Goal: Task Accomplishment & Management: Manage account settings

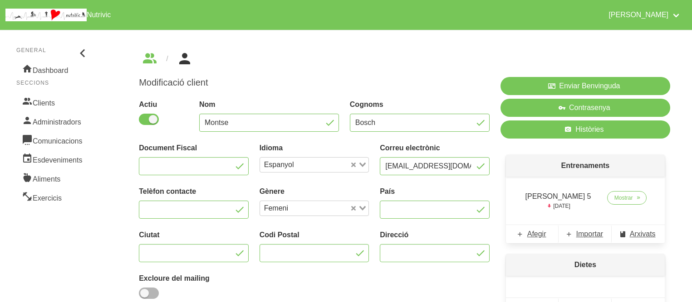
scroll to position [97, 0]
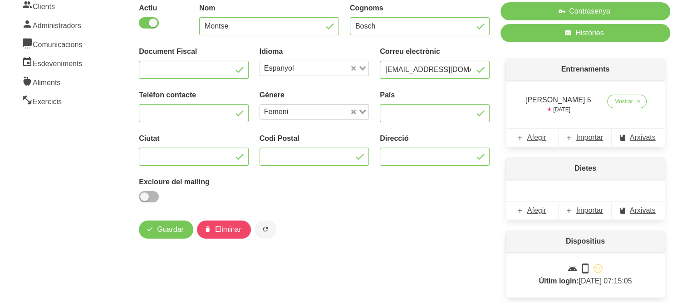
click at [498, 202] on div "Enviar Benvinguda Contrasenya Històries Entrenaments [PERSON_NAME] 5 [DATE] Mos…" at bounding box center [585, 142] width 180 height 334
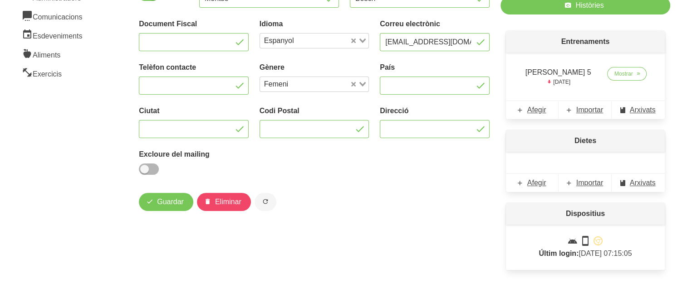
scroll to position [125, 0]
click at [414, 191] on div "Modificació client Actiu Nom Montse Cognoms Bosch Document Fiscal Idioma Espany…" at bounding box center [314, 83] width 351 height 262
click at [396, 166] on div "Actiu Nom Montse Cognoms Bosch Document Fiscal Idioma Espanyol Loading... Corre…" at bounding box center [313, 75] width 361 height 213
click at [387, 172] on div "Actiu Nom Montse Cognoms Bosch Document Fiscal Idioma Espanyol Loading... Corre…" at bounding box center [313, 75] width 361 height 213
click at [597, 181] on span "Importar" at bounding box center [589, 182] width 27 height 11
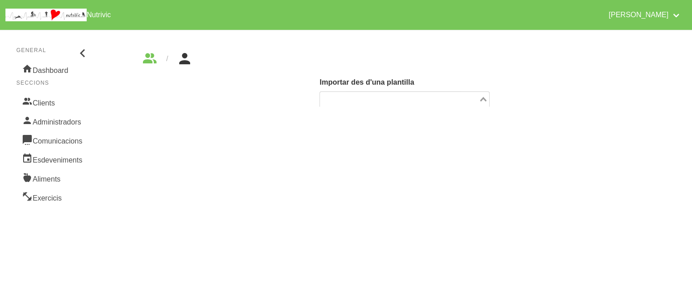
click at [368, 100] on input "Search for option" at bounding box center [399, 99] width 156 height 11
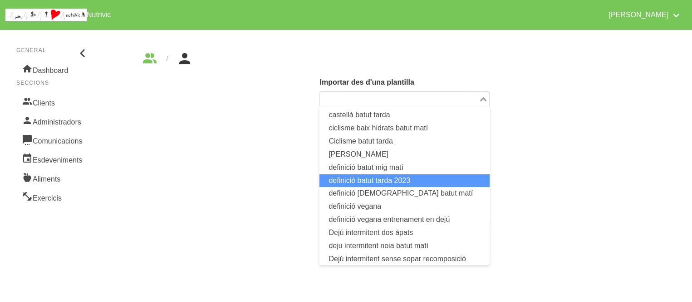
click at [354, 180] on li "definició batut tarda 2023" at bounding box center [404, 181] width 170 height 13
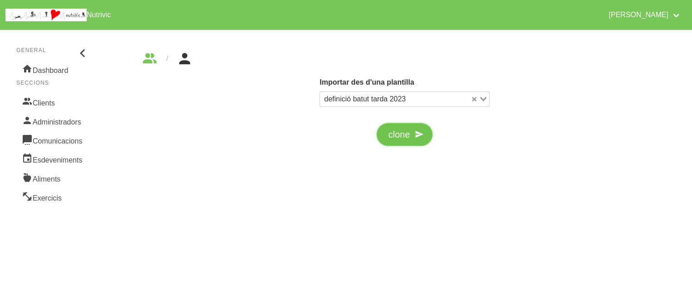
click at [398, 133] on span "clone" at bounding box center [399, 135] width 22 height 14
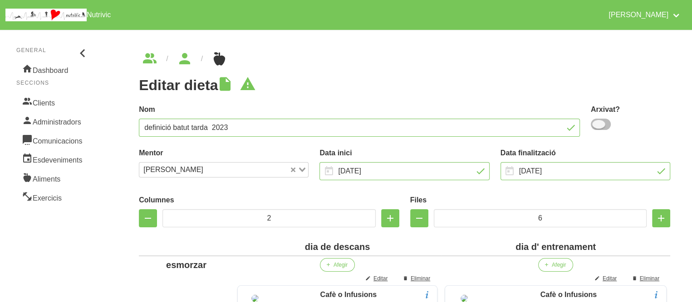
click at [600, 125] on span at bounding box center [600, 124] width 20 height 11
click at [596, 125] on input "checkbox" at bounding box center [593, 125] width 6 height 6
checkbox input "true"
click at [494, 132] on input "definició batut tarda 2023" at bounding box center [359, 128] width 441 height 18
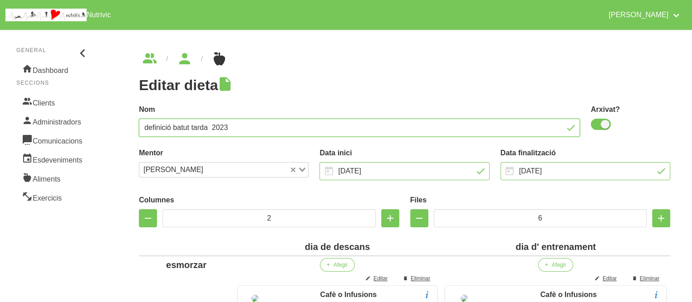
click at [494, 132] on input "definició batut tarda 2023" at bounding box center [359, 128] width 441 height 18
type input "[PERSON_NAME]"
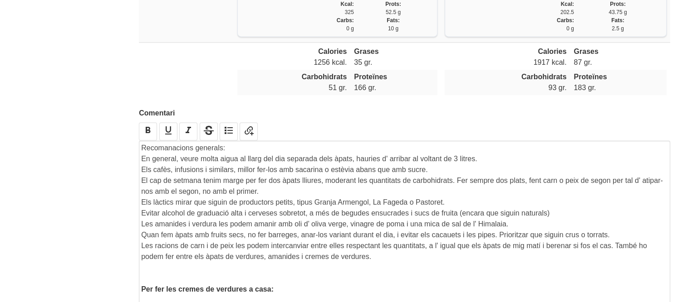
scroll to position [1466, 0]
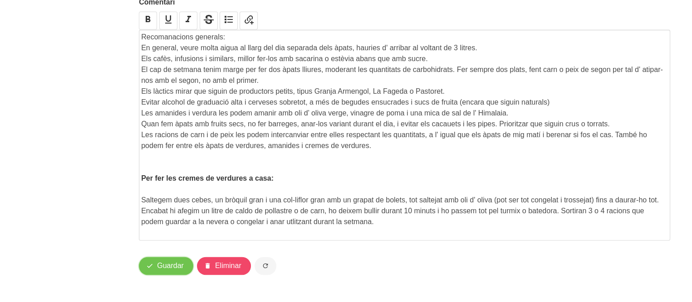
click at [177, 264] on span "Guardar" at bounding box center [170, 266] width 27 height 11
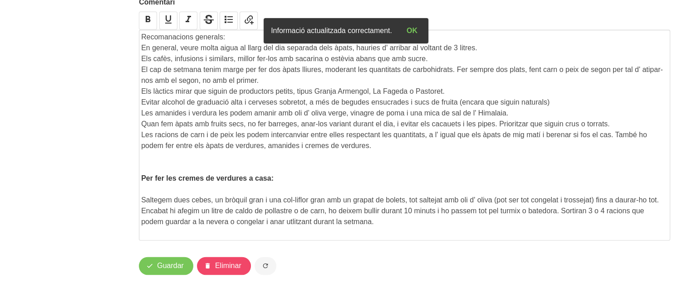
click at [379, 146] on p "Les racions de carn i de peix les podem intercanviar entre elles respectant les…" at bounding box center [404, 141] width 526 height 22
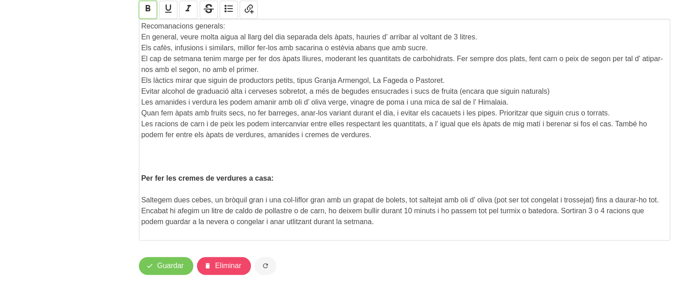
click at [150, 16] on icon "button" at bounding box center [147, 8] width 11 height 16
click at [375, 141] on p "Les racions de carn i de peix les podem intercanviar entre elles respectant les…" at bounding box center [404, 130] width 526 height 22
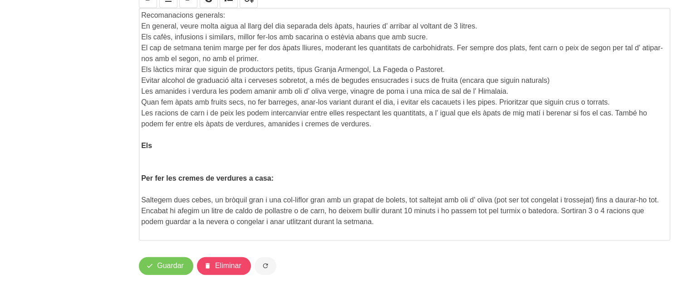
click at [160, 151] on p "Els" at bounding box center [404, 146] width 526 height 11
click at [160, 150] on strong "Els dies d' abans de sortides llargues, afegir 10" at bounding box center [222, 146] width 163 height 8
click at [331, 151] on p "Els dies d' abans de sortides llargues, afegir 10" at bounding box center [404, 146] width 526 height 11
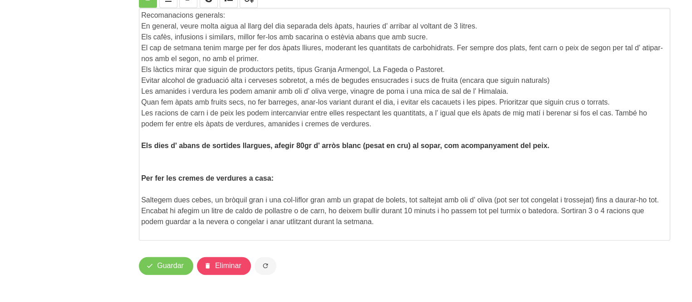
click at [342, 184] on p "Per fer les cremes de verdures a casa:" at bounding box center [404, 178] width 526 height 11
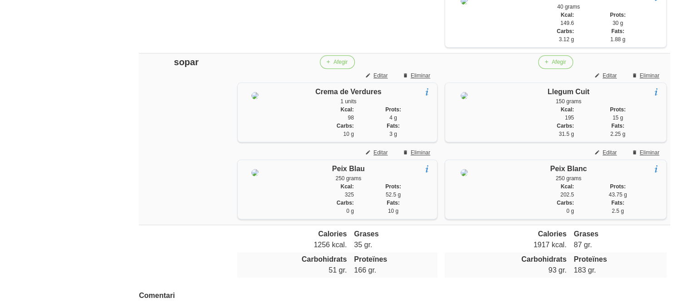
scroll to position [1158, 0]
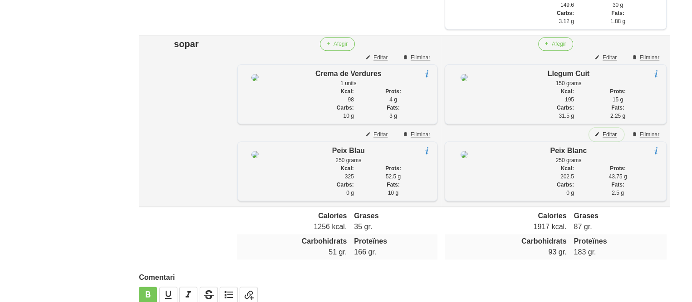
click at [610, 139] on span "Editar" at bounding box center [609, 135] width 14 height 8
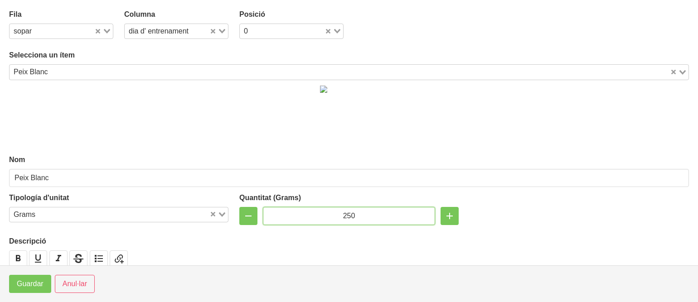
click at [345, 216] on input "250" at bounding box center [349, 216] width 172 height 18
type input "200"
click at [21, 285] on span "Guardar" at bounding box center [30, 284] width 27 height 11
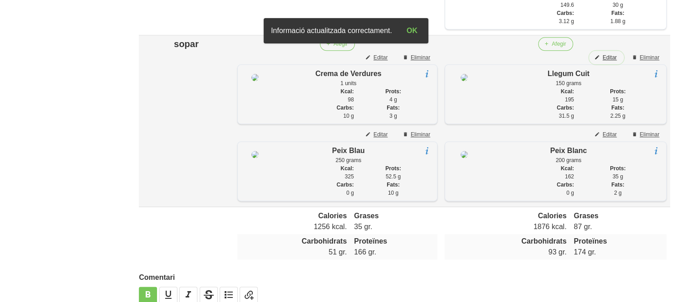
click at [613, 62] on span "Editar" at bounding box center [609, 58] width 14 height 8
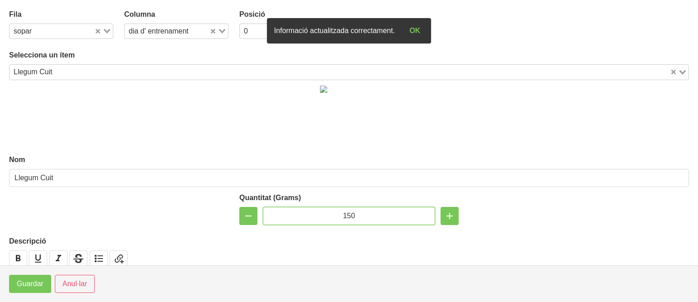
click at [346, 215] on input "150" at bounding box center [349, 216] width 172 height 18
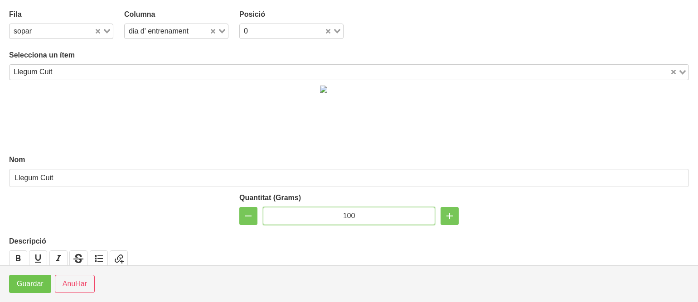
type input "100"
click at [34, 283] on span "Guardar" at bounding box center [30, 284] width 27 height 11
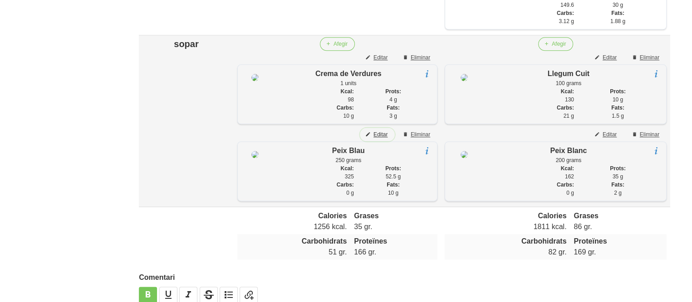
click at [376, 139] on span "Editar" at bounding box center [380, 135] width 14 height 8
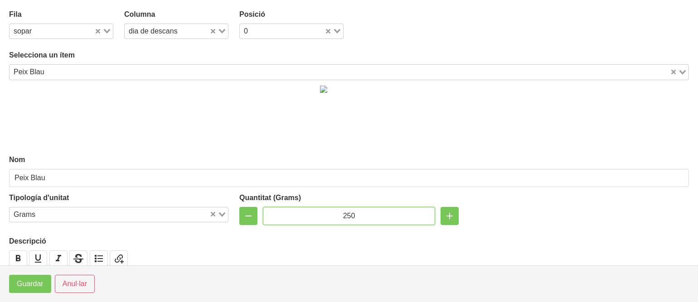
click at [342, 216] on input "250" at bounding box center [349, 216] width 172 height 18
type input "150"
click at [20, 286] on span "Guardar" at bounding box center [30, 284] width 27 height 11
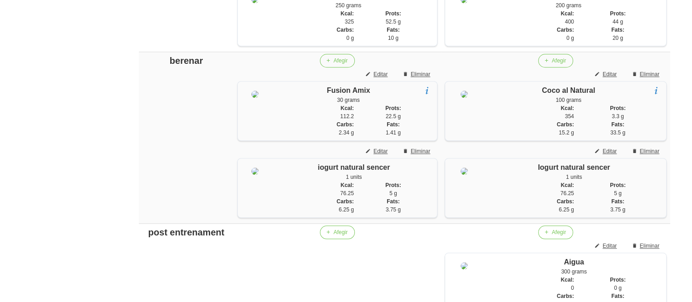
scroll to position [795, 0]
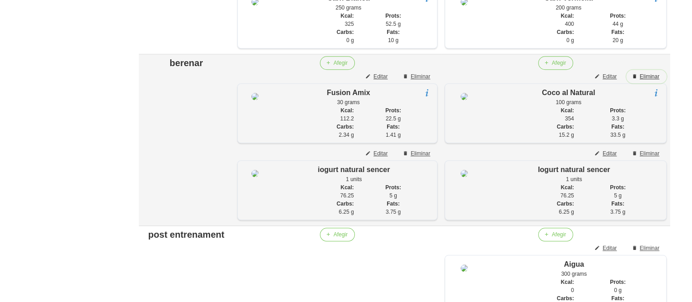
click at [655, 81] on span "Eliminar" at bounding box center [648, 77] width 19 height 8
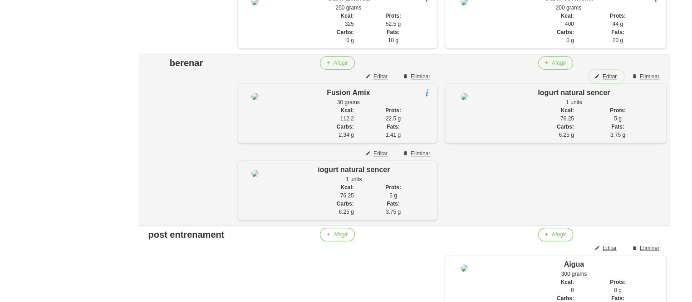
click at [606, 81] on span "Editar" at bounding box center [609, 77] width 14 height 8
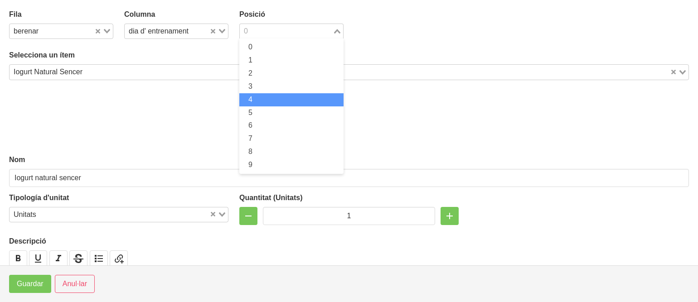
drag, startPoint x: 268, startPoint y: 30, endPoint x: 258, endPoint y: 93, distance: 64.0
click at [258, 39] on div "0 Loading... 0 1 2 3 4 5 6 7 8 9" at bounding box center [291, 31] width 104 height 15
click at [258, 93] on li "4" at bounding box center [291, 99] width 104 height 13
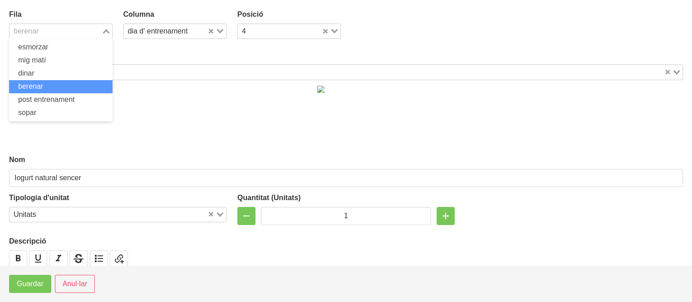
click at [42, 29] on input "Search for option" at bounding box center [55, 31] width 90 height 11
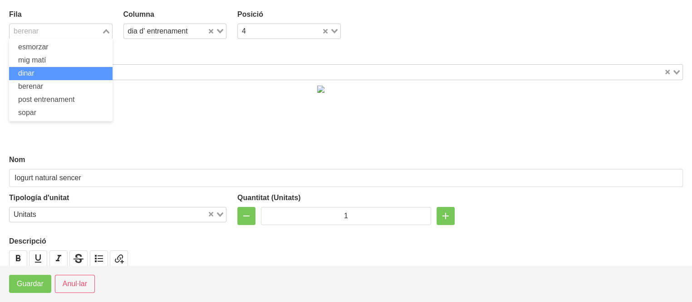
click at [45, 74] on li "dinar" at bounding box center [60, 73] width 103 height 13
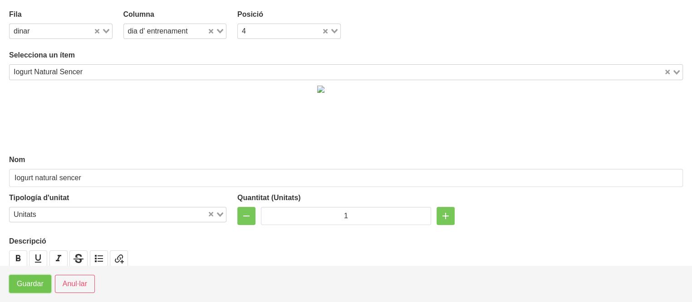
click at [27, 283] on span "Guardar" at bounding box center [30, 284] width 27 height 11
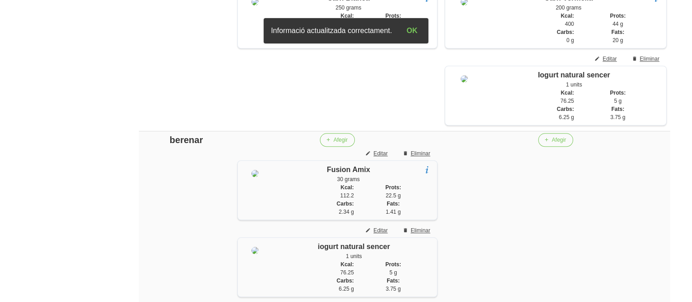
click at [27, 283] on aside "General Dashboard Seccions Clients Administradors Comunicacions Esdeveniments A…" at bounding box center [53, 135] width 117 height 1810
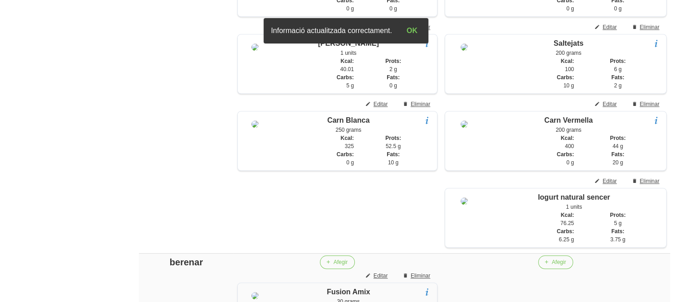
scroll to position [650, 0]
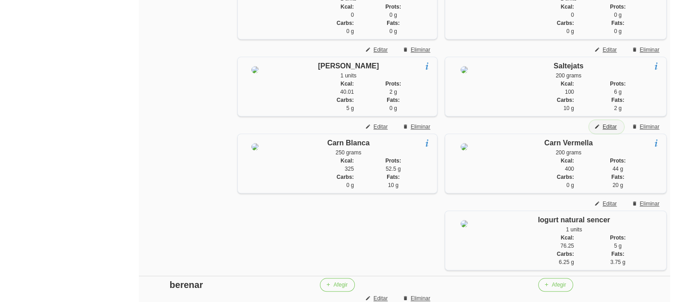
click at [606, 131] on span "Editar" at bounding box center [609, 127] width 14 height 8
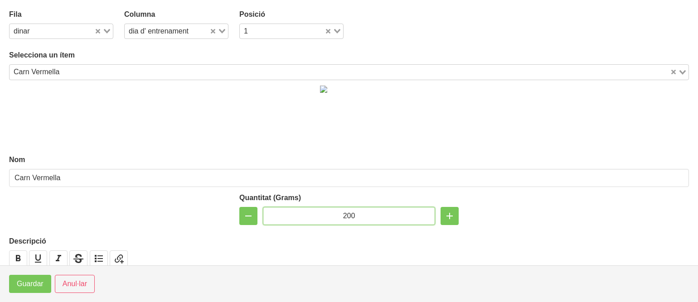
click at [344, 218] on input "200" at bounding box center [349, 216] width 172 height 18
type input "150"
click at [27, 284] on span "Guardar" at bounding box center [30, 284] width 27 height 11
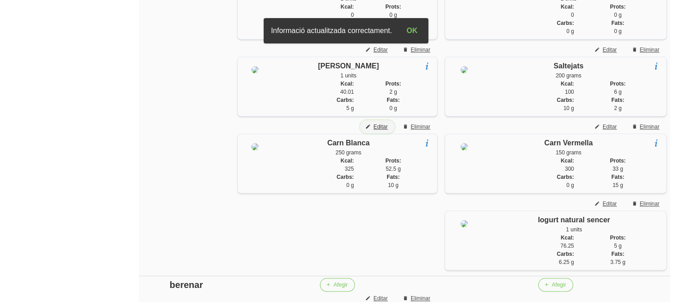
click at [385, 131] on span "Editar" at bounding box center [380, 127] width 14 height 8
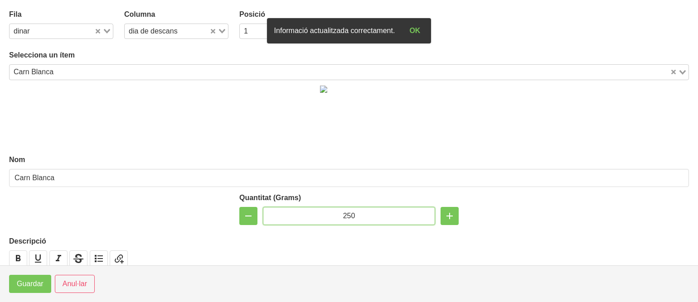
click at [346, 215] on input "250" at bounding box center [349, 216] width 172 height 18
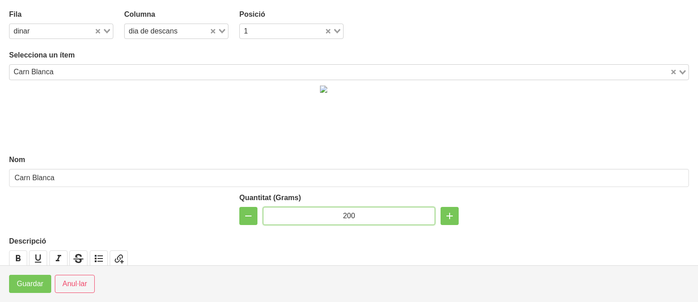
type input "200"
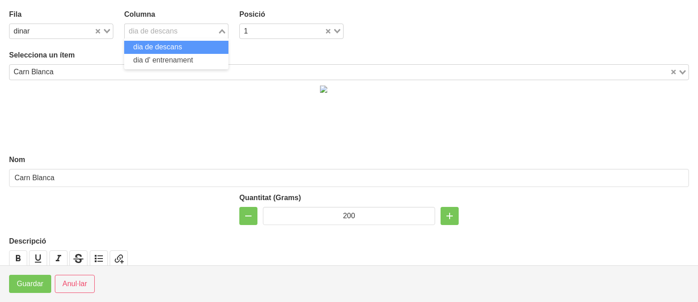
click at [144, 29] on div "dia de descans" at bounding box center [171, 30] width 93 height 13
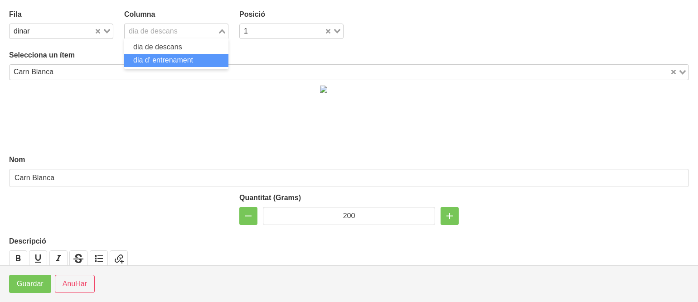
click at [147, 56] on span "dia d' entrenament" at bounding box center [163, 60] width 60 height 8
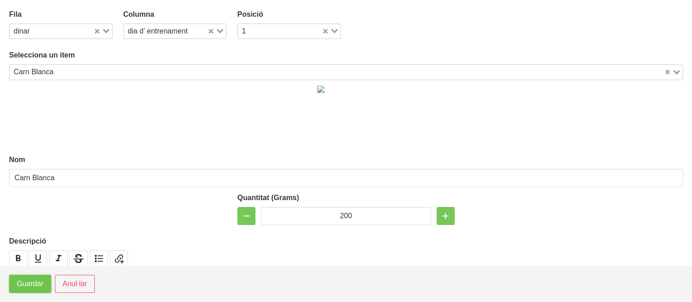
click at [31, 285] on span "Guardar" at bounding box center [30, 284] width 27 height 11
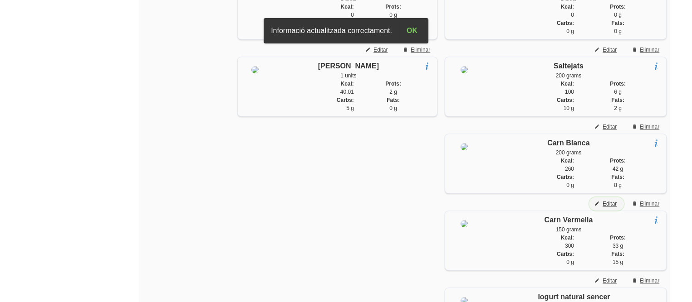
click at [607, 208] on span "Editar" at bounding box center [609, 204] width 14 height 8
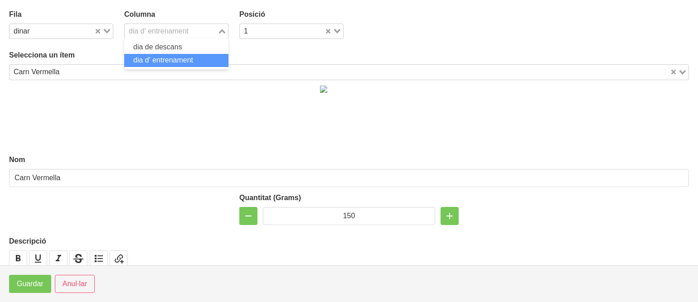
click at [180, 34] on div "dia d' entrenament" at bounding box center [171, 30] width 93 height 13
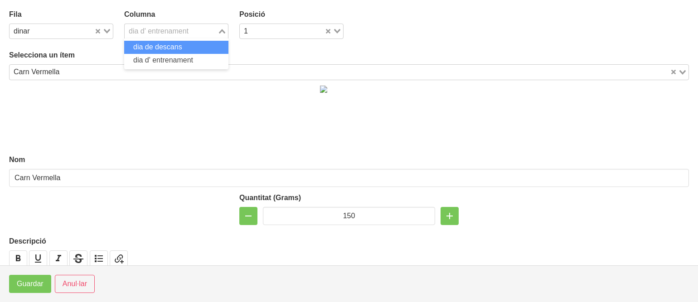
click at [169, 47] on span "dia de descans" at bounding box center [157, 47] width 49 height 8
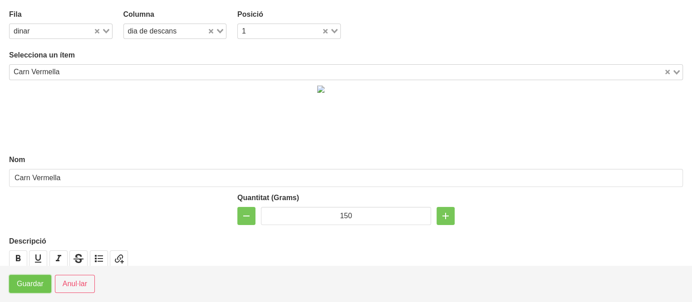
click at [38, 284] on span "Guardar" at bounding box center [30, 284] width 27 height 11
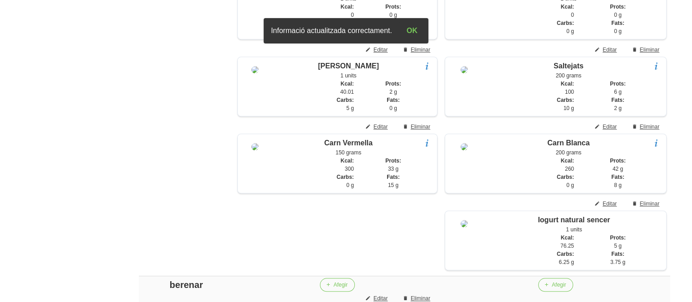
click at [84, 203] on aside "General Dashboard Seccions Clients Administradors Comunicacions Esdeveniments A…" at bounding box center [53, 280] width 117 height 1810
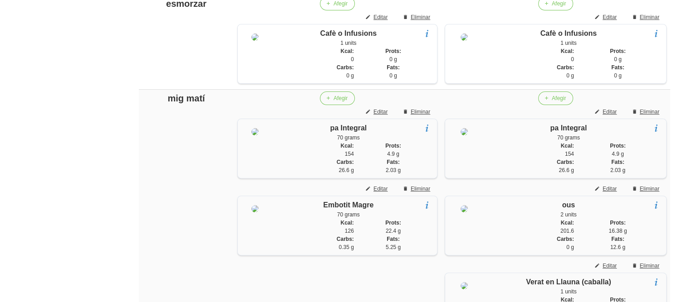
scroll to position [233, 0]
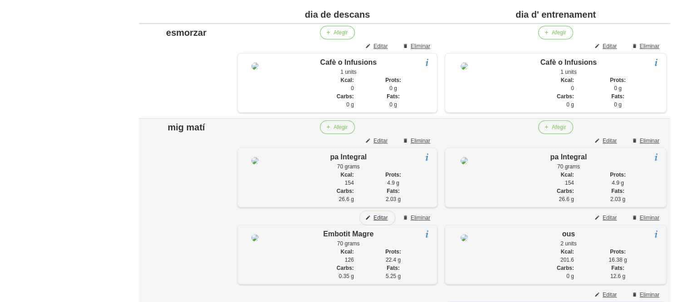
click at [376, 218] on span "Editar" at bounding box center [380, 218] width 14 height 8
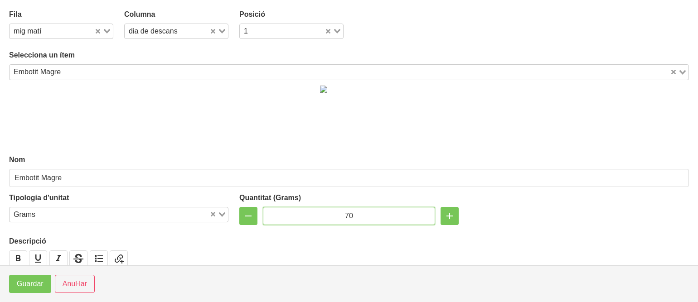
click at [342, 216] on input "70" at bounding box center [349, 216] width 172 height 18
type input "60"
click at [20, 280] on span "Guardar" at bounding box center [30, 284] width 27 height 11
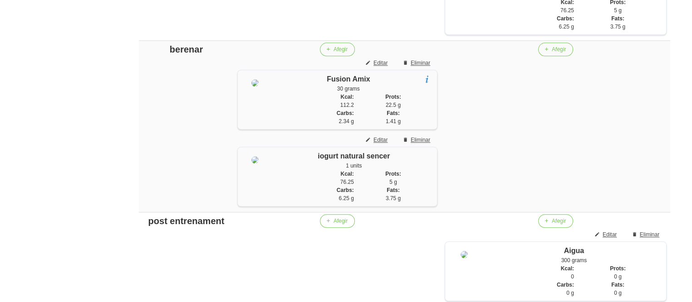
scroll to position [940, 0]
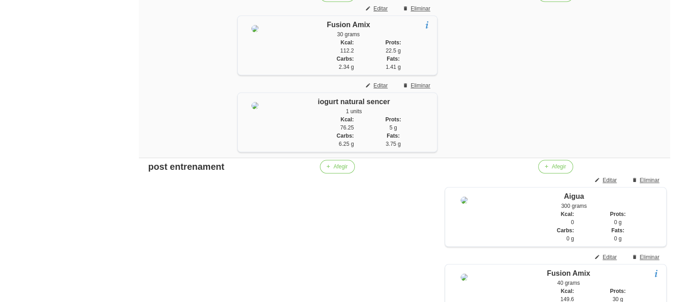
click at [469, 134] on td "Afegir" at bounding box center [555, 72] width 229 height 172
click at [611, 185] on span "Editar" at bounding box center [609, 180] width 14 height 8
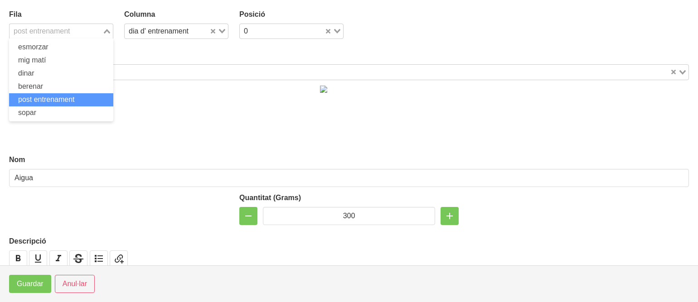
click at [76, 36] on input "Search for option" at bounding box center [55, 31] width 91 height 11
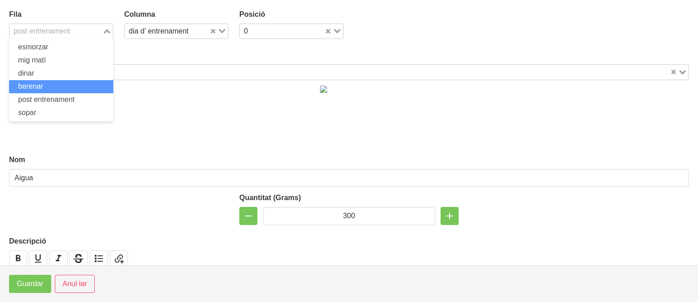
click at [58, 88] on li "berenar" at bounding box center [61, 86] width 104 height 13
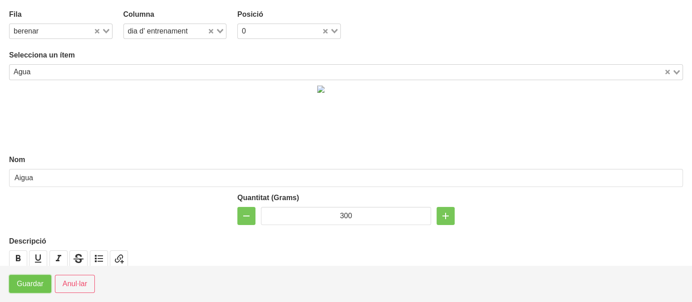
click at [36, 283] on span "Guardar" at bounding box center [30, 284] width 27 height 11
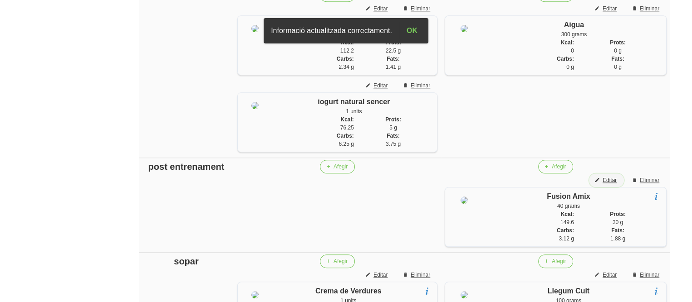
click at [606, 185] on span "Editar" at bounding box center [609, 180] width 14 height 8
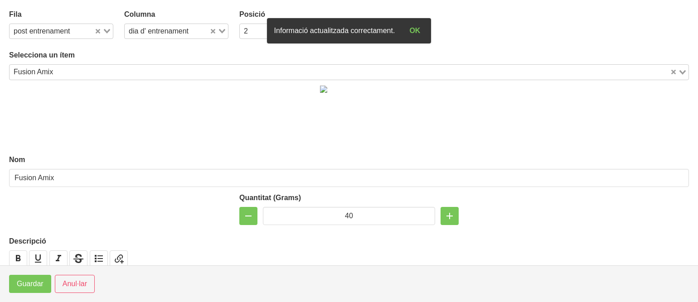
click at [606, 205] on div "Quantitat (Grams) 40" at bounding box center [349, 209] width 691 height 44
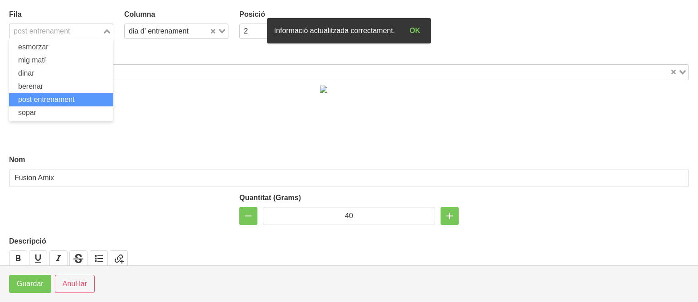
click at [54, 34] on div "post entrenament" at bounding box center [56, 30] width 93 height 13
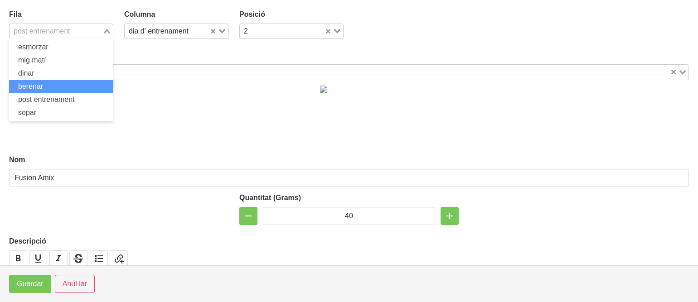
click at [42, 81] on li "berenar" at bounding box center [61, 86] width 104 height 13
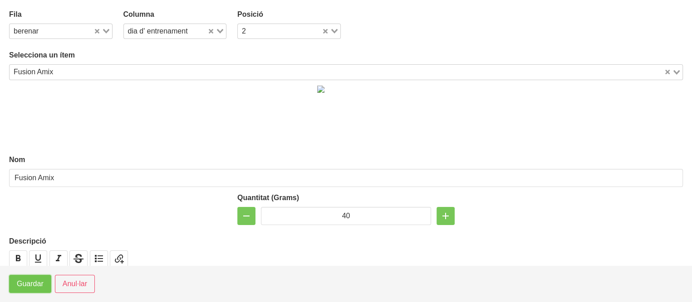
click at [30, 284] on span "Guardar" at bounding box center [30, 284] width 27 height 11
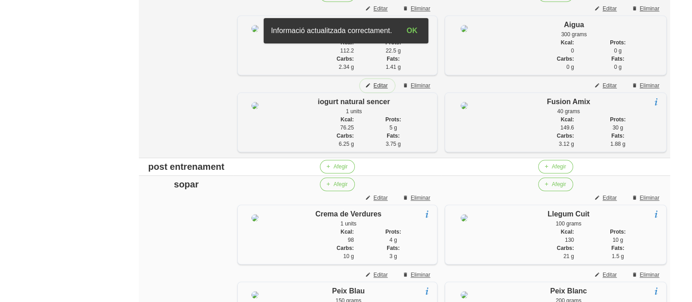
click at [378, 93] on button "Editar" at bounding box center [377, 86] width 35 height 14
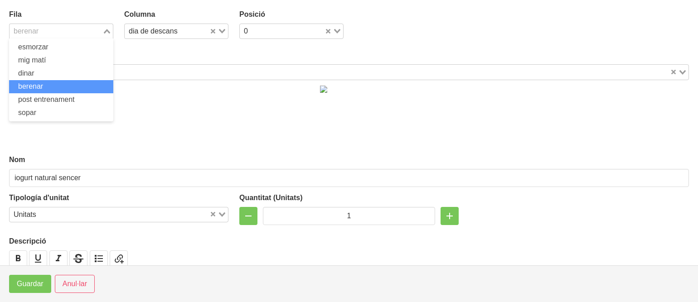
click at [57, 34] on input "Search for option" at bounding box center [55, 31] width 91 height 11
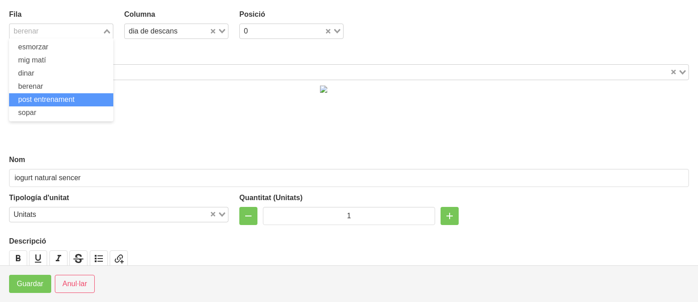
click at [39, 95] on li "post entrenament" at bounding box center [61, 99] width 104 height 13
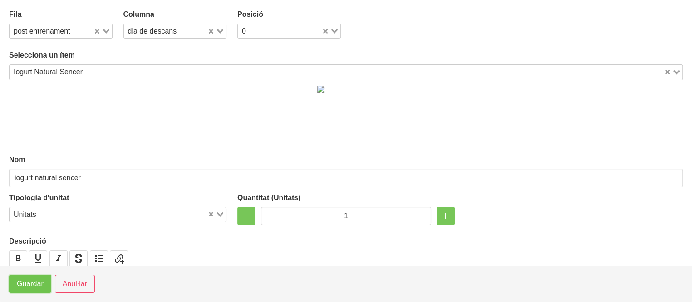
click at [33, 278] on button "Guardar" at bounding box center [30, 284] width 42 height 18
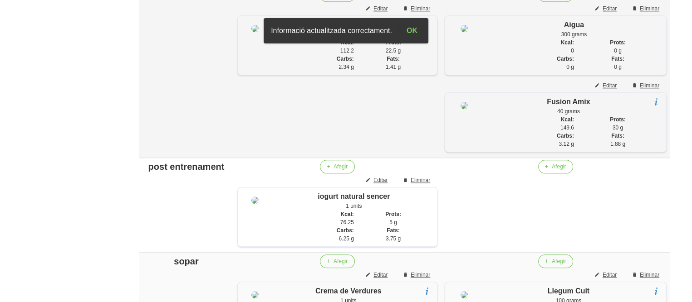
click at [347, 156] on td "Afegir Editar Eliminar Fusion Amix 30 grams Proteïna concentrada Amix Kcal: 112…" at bounding box center [337, 72] width 207 height 172
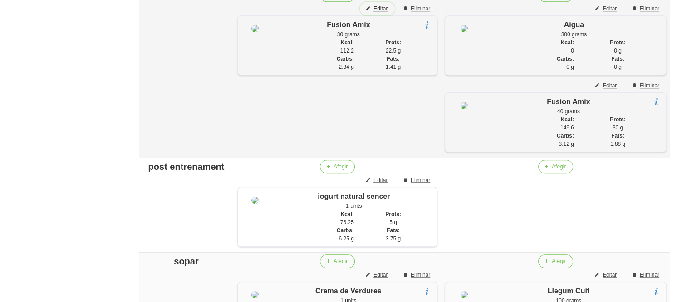
click at [377, 13] on span "Editar" at bounding box center [380, 9] width 14 height 8
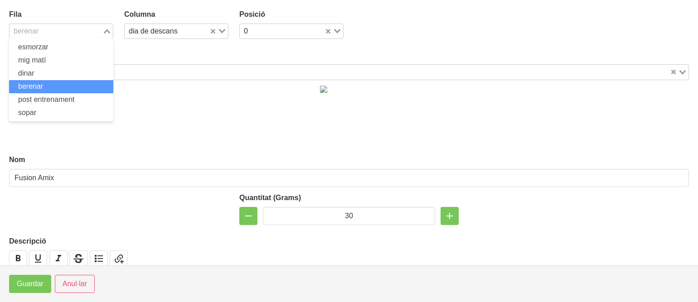
click at [51, 32] on input "Search for option" at bounding box center [55, 31] width 91 height 11
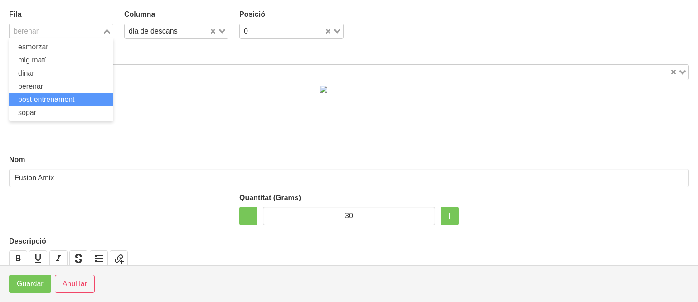
click at [33, 97] on span "post entrenament" at bounding box center [46, 100] width 57 height 8
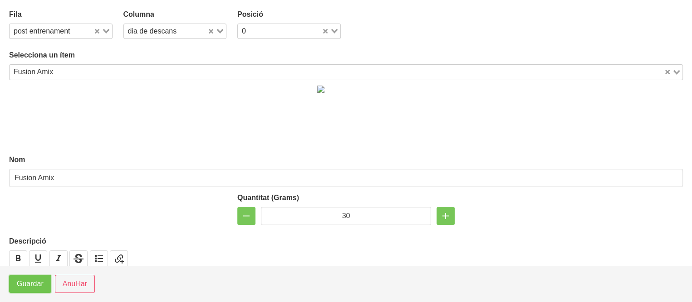
click at [32, 281] on span "Guardar" at bounding box center [30, 284] width 27 height 11
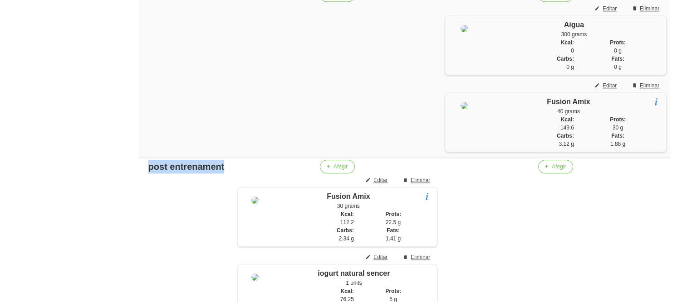
drag, startPoint x: 218, startPoint y: 189, endPoint x: 81, endPoint y: 206, distance: 138.0
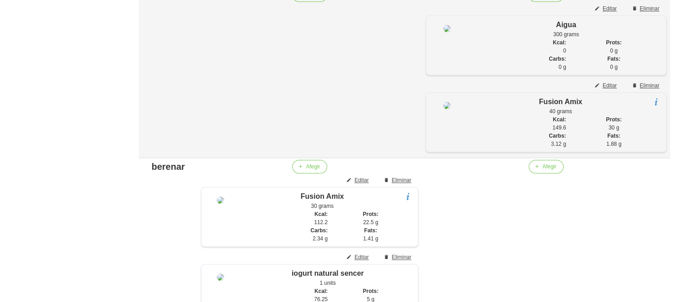
paste div
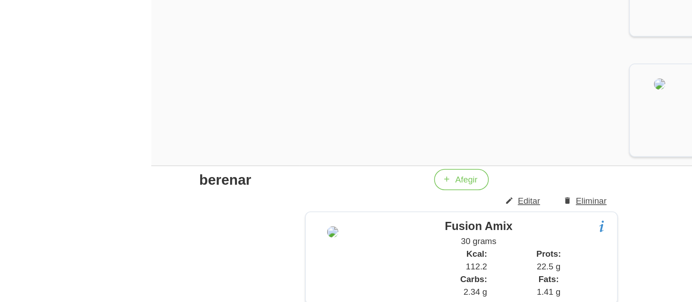
scroll to position [958, 0]
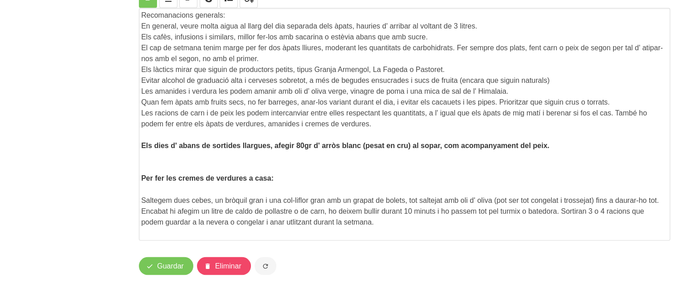
scroll to position [1565, 0]
click at [166, 270] on span "Guardar" at bounding box center [170, 266] width 27 height 11
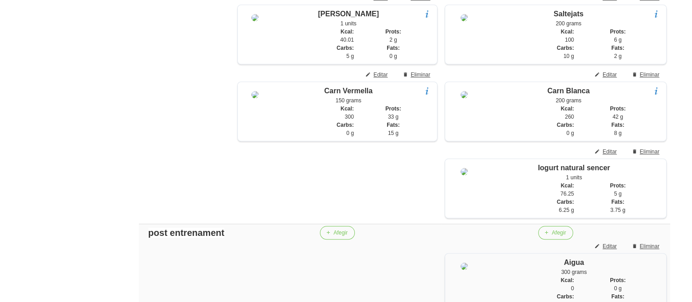
scroll to position [676, 0]
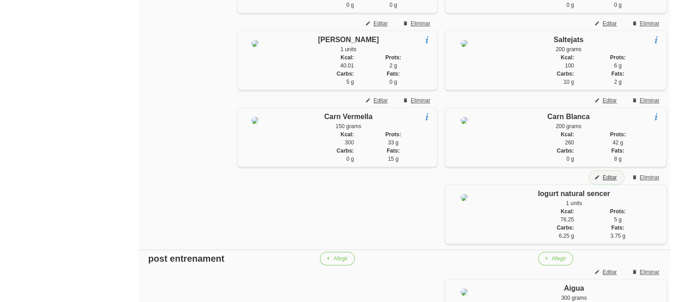
click at [606, 182] on span "Editar" at bounding box center [609, 178] width 14 height 8
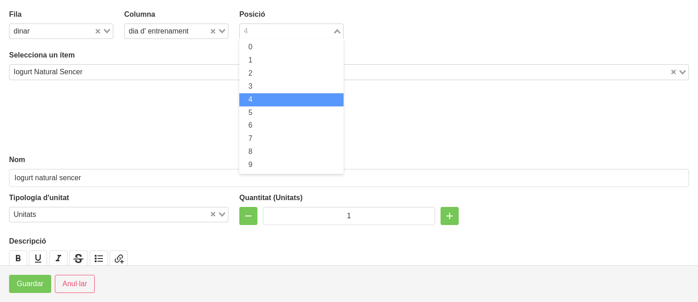
click at [251, 29] on input "Search for option" at bounding box center [286, 31] width 91 height 11
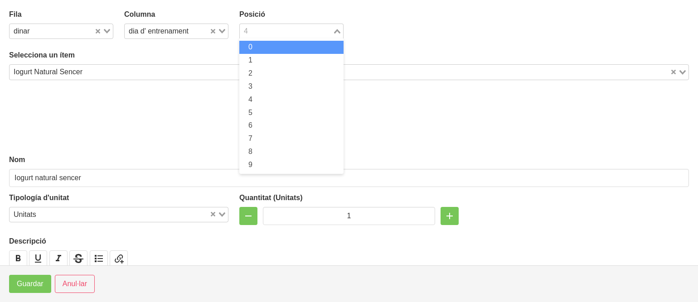
click at [251, 45] on li "0" at bounding box center [291, 47] width 104 height 13
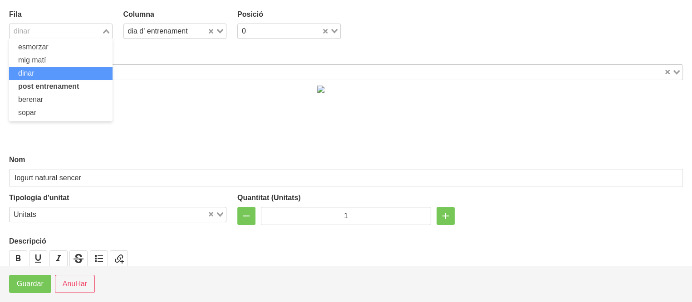
click at [61, 27] on input "Search for option" at bounding box center [55, 31] width 90 height 11
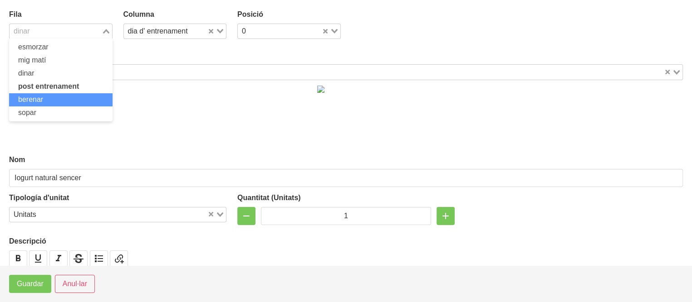
click at [33, 97] on span "berenar" at bounding box center [30, 100] width 25 height 8
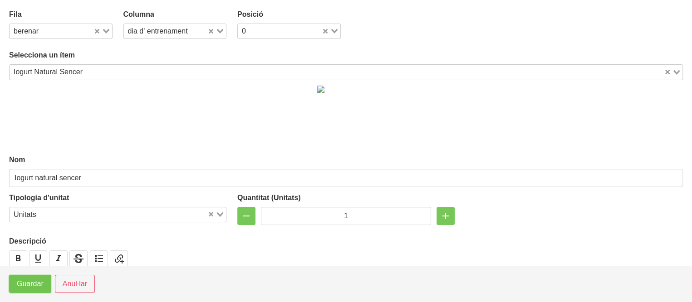
click at [27, 287] on span "Guardar" at bounding box center [30, 284] width 27 height 11
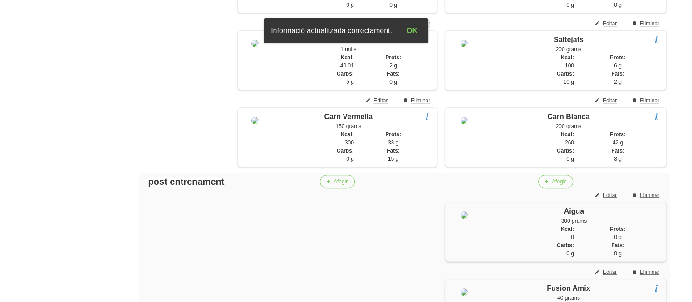
click at [58, 218] on aside "General Dashboard Seccions Clients Administradors Comunicacions Esdeveniments A…" at bounding box center [53, 214] width 117 height 1733
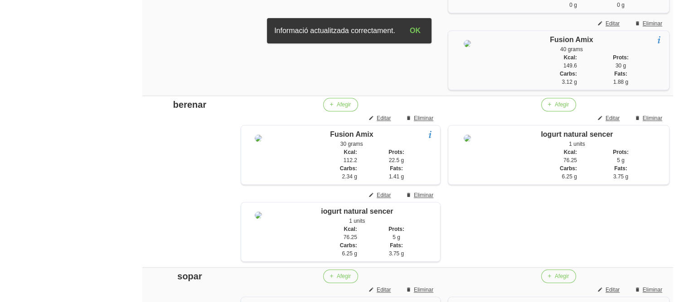
scroll to position [930, 0]
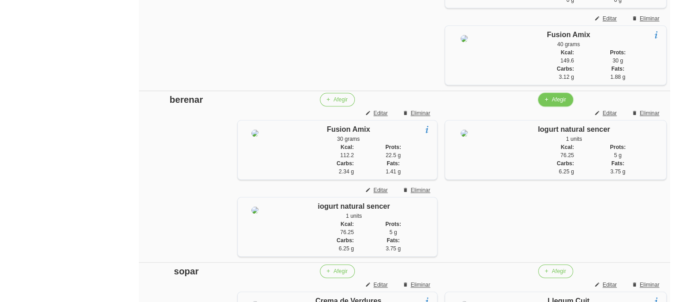
click at [549, 107] on button "Afegir" at bounding box center [555, 100] width 35 height 14
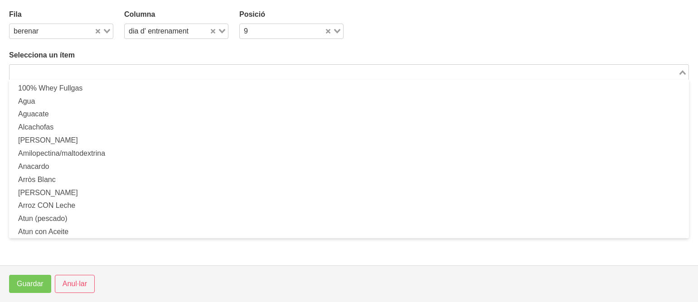
click at [400, 69] on input "Search for option" at bounding box center [343, 72] width 667 height 11
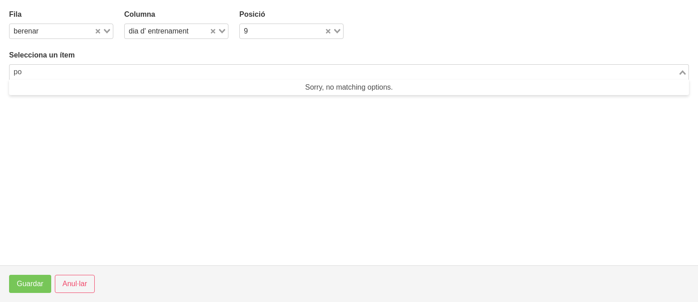
type input "p"
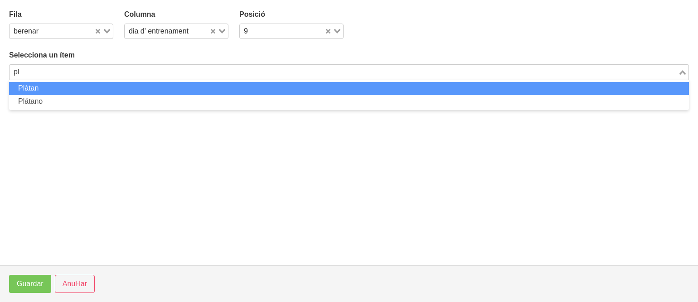
click at [288, 88] on li "Plàtan" at bounding box center [349, 88] width 680 height 13
type input "pl"
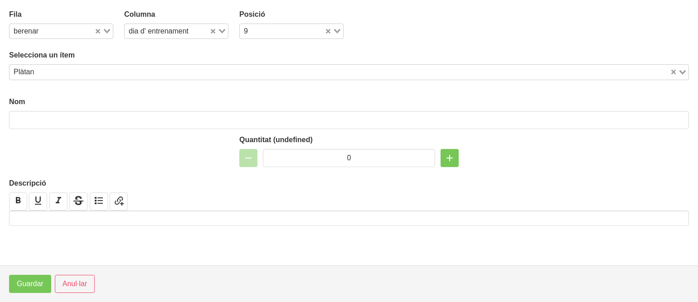
type input "Plàtan"
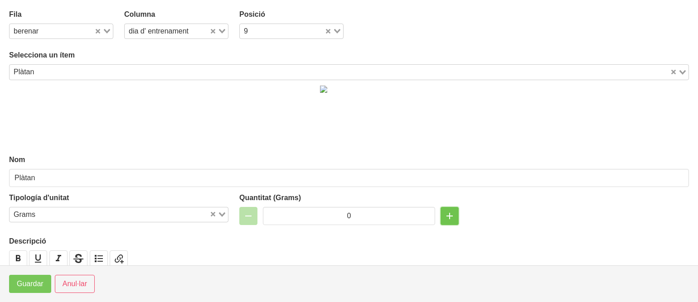
click at [444, 217] on icon "button" at bounding box center [449, 216] width 11 height 16
type input "1"
click at [326, 198] on label "Quantitat (Grams)" at bounding box center [348, 198] width 219 height 11
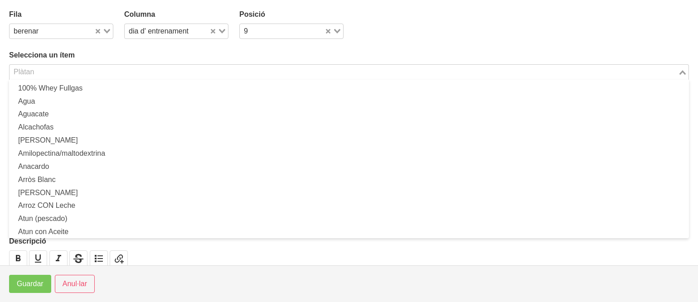
click at [221, 69] on input "Search for option" at bounding box center [343, 72] width 667 height 11
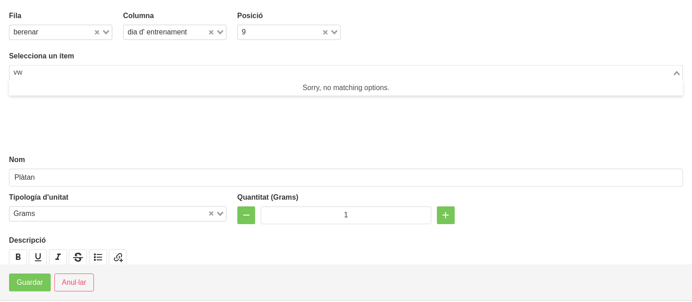
scroll to position [0, 0]
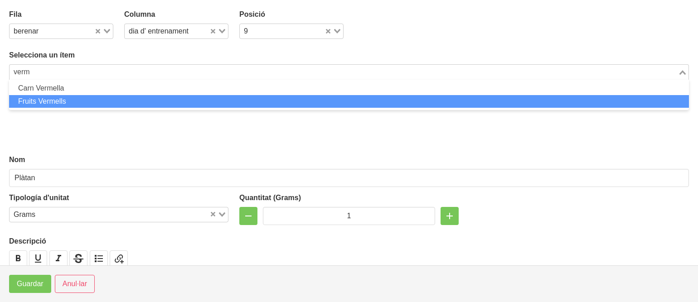
click at [120, 102] on li "Fruits Vermells" at bounding box center [349, 101] width 680 height 13
type input "verm"
type input "Fruits Vermells"
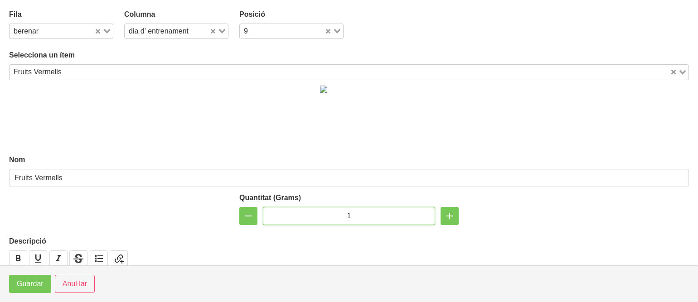
drag, startPoint x: 363, startPoint y: 217, endPoint x: 317, endPoint y: 217, distance: 46.3
click at [317, 217] on input "1" at bounding box center [349, 216] width 172 height 18
type input "100"
click at [27, 285] on span "Guardar" at bounding box center [30, 284] width 27 height 11
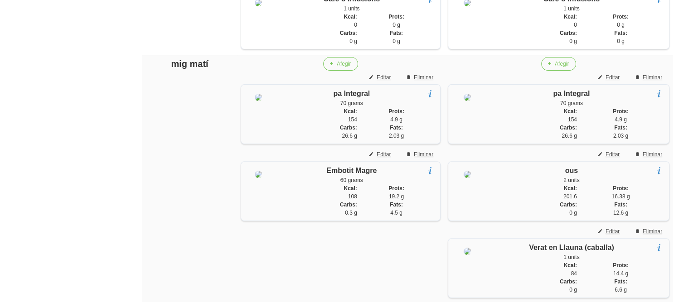
scroll to position [295, 0]
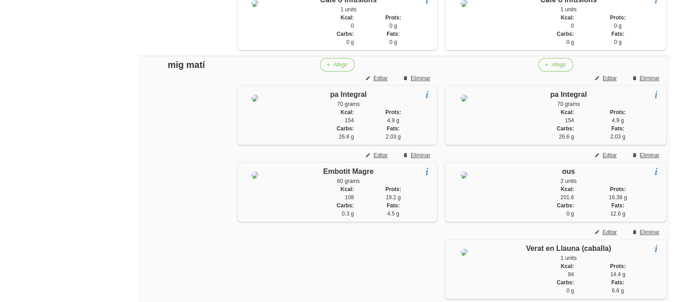
click at [382, 78] on span "Editar" at bounding box center [380, 78] width 14 height 8
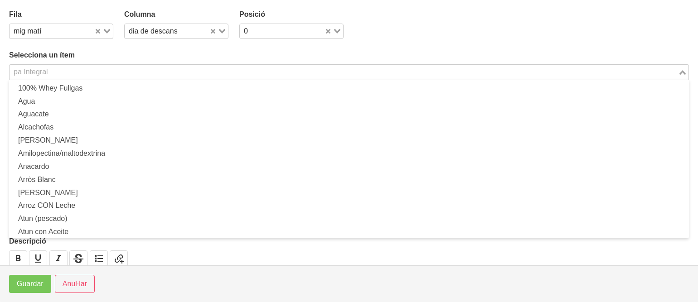
click at [225, 78] on div "pa Integral Loading..." at bounding box center [349, 71] width 680 height 15
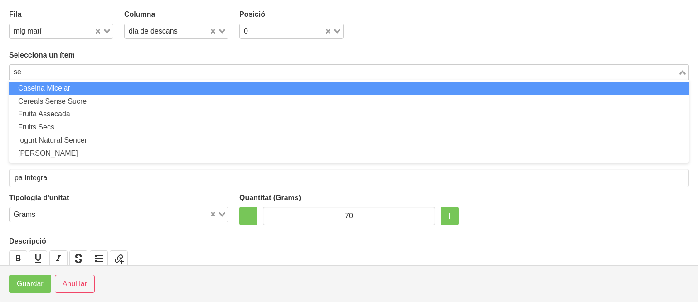
scroll to position [0, 0]
type input "s"
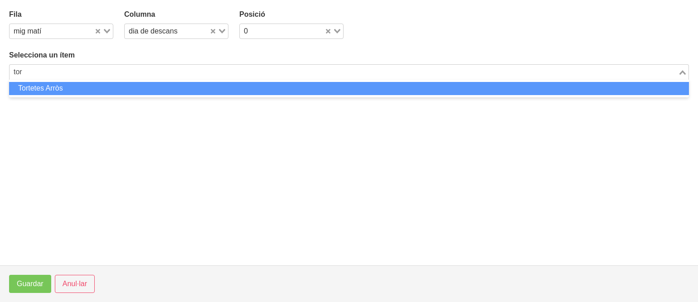
click at [188, 87] on li "Tortetes Arròs" at bounding box center [349, 88] width 680 height 13
type input "tor"
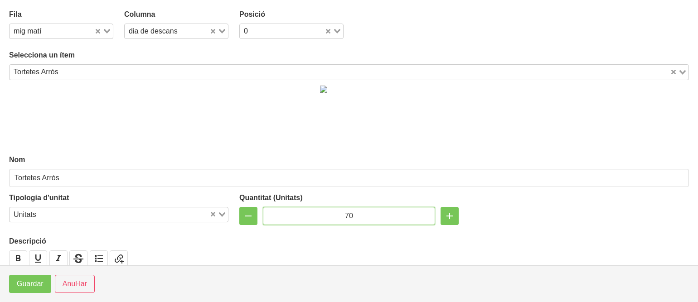
drag, startPoint x: 349, startPoint y: 219, endPoint x: 318, endPoint y: 215, distance: 30.6
click at [318, 215] on input "70" at bounding box center [349, 216] width 172 height 18
type input "3"
click at [26, 283] on span "Guardar" at bounding box center [30, 284] width 27 height 11
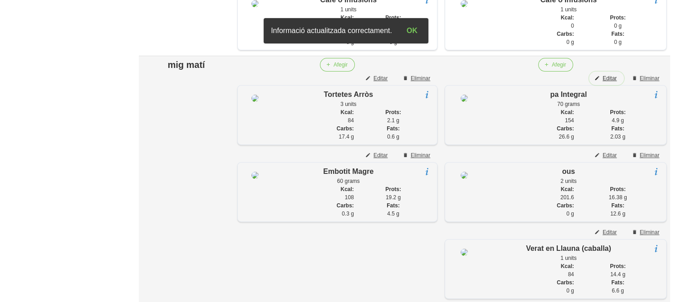
click at [609, 76] on span "Editar" at bounding box center [609, 78] width 14 height 8
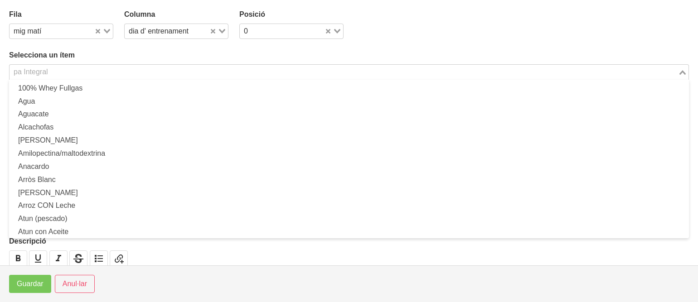
click at [361, 73] on input "Search for option" at bounding box center [343, 72] width 667 height 11
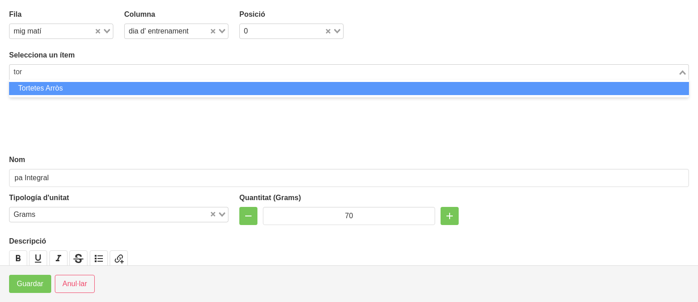
click at [344, 90] on li "Tortetes Arròs" at bounding box center [349, 88] width 680 height 13
type input "tor"
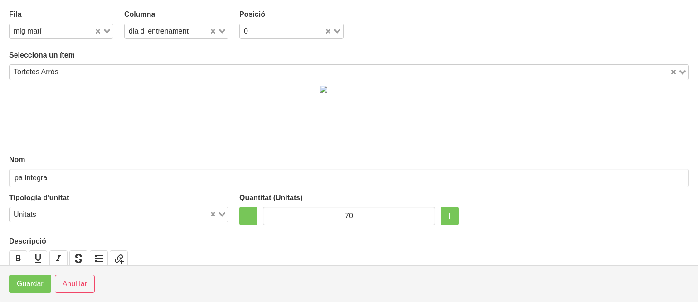
type input "Tortetes Arròs"
drag, startPoint x: 365, startPoint y: 214, endPoint x: 309, endPoint y: 214, distance: 55.8
click at [309, 214] on input "70" at bounding box center [349, 216] width 172 height 18
type input "3"
click at [24, 283] on span "Guardar" at bounding box center [30, 284] width 27 height 11
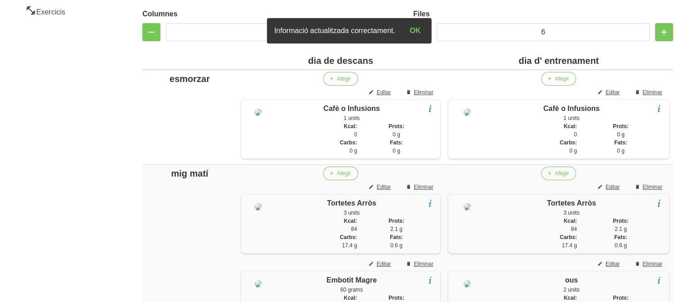
scroll to position [168, 0]
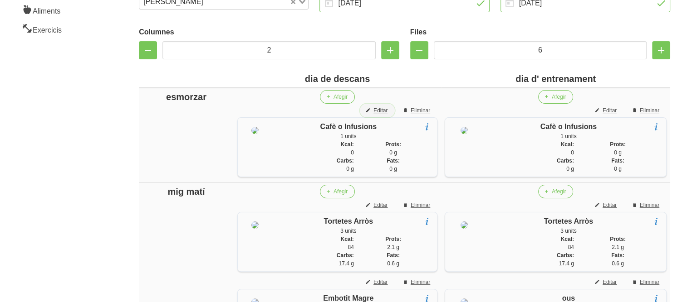
click at [380, 114] on span "Editar" at bounding box center [380, 111] width 14 height 8
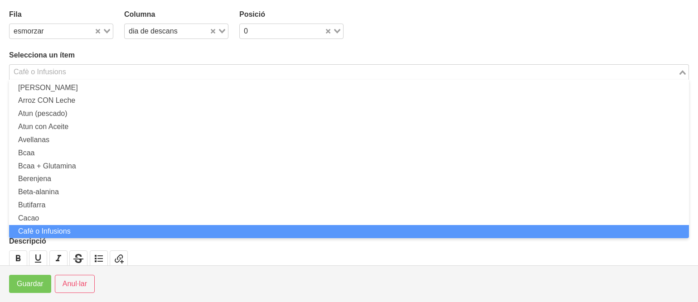
click at [304, 69] on input "Search for option" at bounding box center [343, 72] width 667 height 11
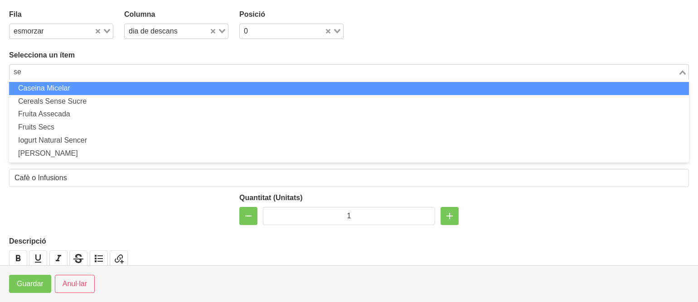
scroll to position [0, 0]
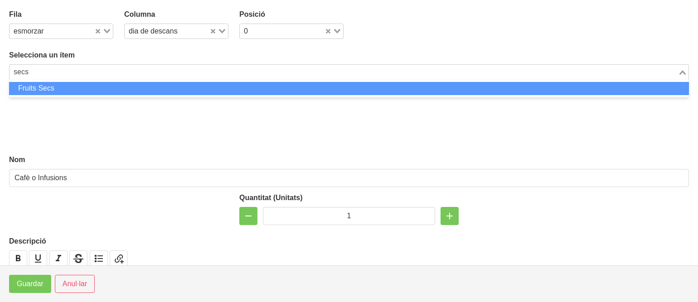
click at [272, 82] on li "Fruits Secs" at bounding box center [349, 88] width 680 height 13
type input "secs"
type input "Fruits Secs"
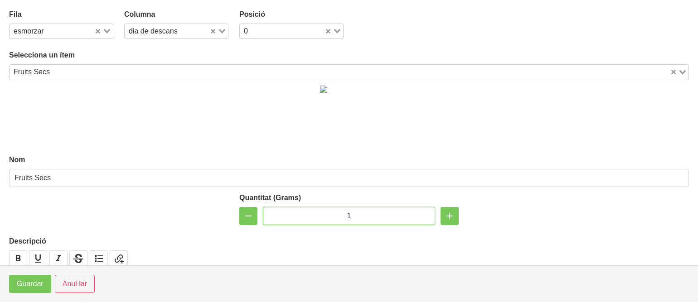
drag, startPoint x: 363, startPoint y: 214, endPoint x: 337, endPoint y: 213, distance: 25.4
click at [337, 213] on input "1" at bounding box center [349, 216] width 172 height 18
type input "40"
click at [29, 288] on span "Guardar" at bounding box center [30, 284] width 27 height 11
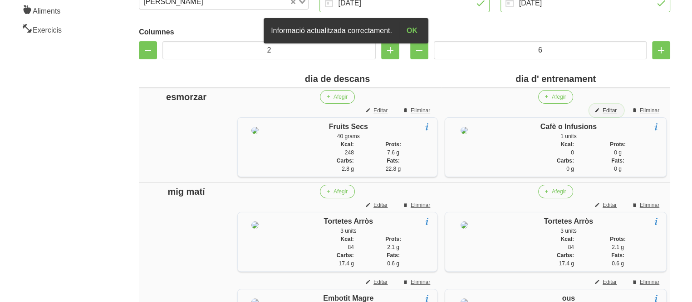
click at [615, 108] on span "Editar" at bounding box center [609, 111] width 14 height 8
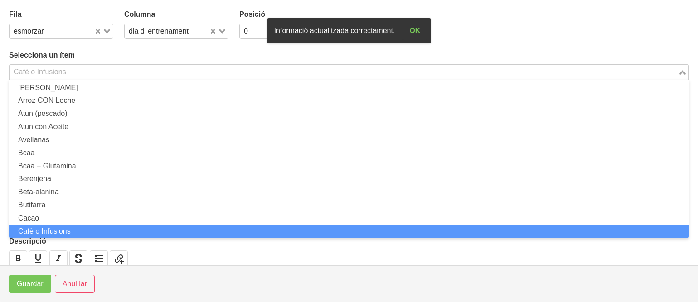
click at [364, 73] on input "Search for option" at bounding box center [343, 72] width 667 height 11
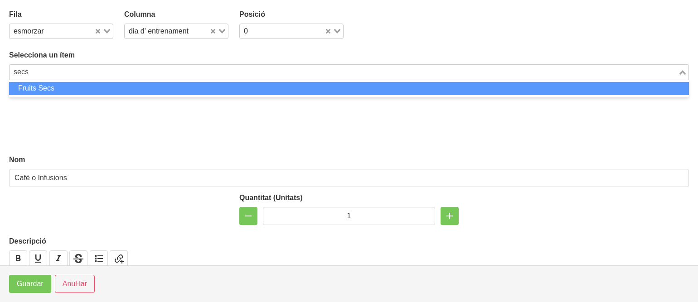
click at [343, 87] on li "Fruits Secs" at bounding box center [349, 88] width 680 height 13
type input "secs"
type input "Fruits Secs"
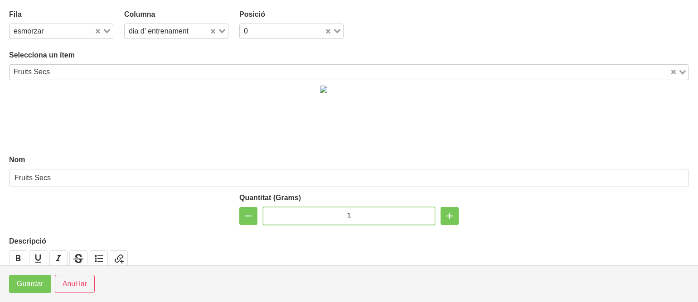
drag, startPoint x: 365, startPoint y: 217, endPoint x: 301, endPoint y: 214, distance: 63.6
click at [301, 214] on input "1" at bounding box center [349, 216] width 172 height 18
type input "40"
click at [33, 291] on button "Guardar" at bounding box center [30, 284] width 42 height 18
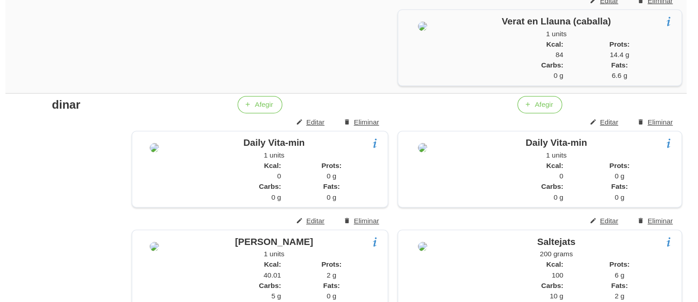
scroll to position [464, 0]
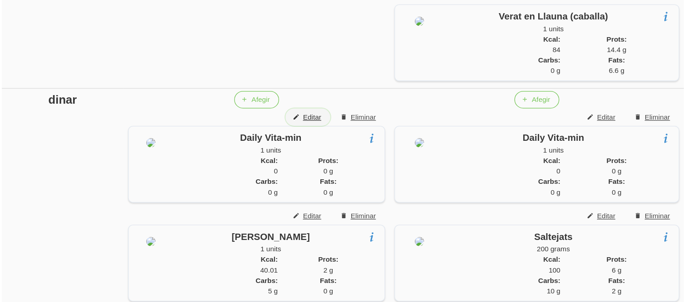
click at [379, 162] on span "Editar" at bounding box center [380, 158] width 14 height 8
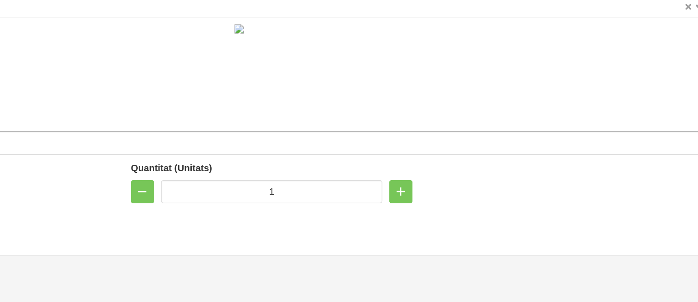
scroll to position [464, 0]
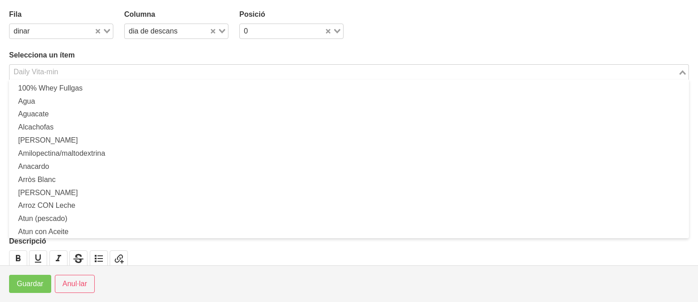
click at [189, 74] on input "Search for option" at bounding box center [343, 72] width 667 height 11
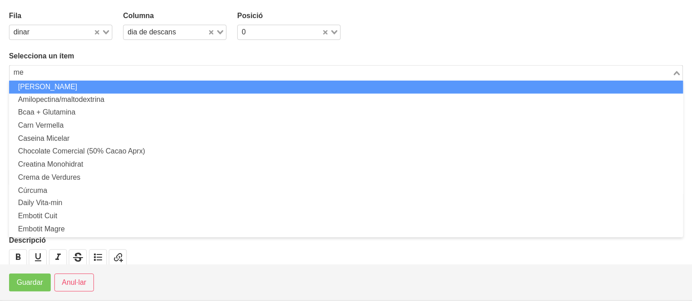
scroll to position [0, 0]
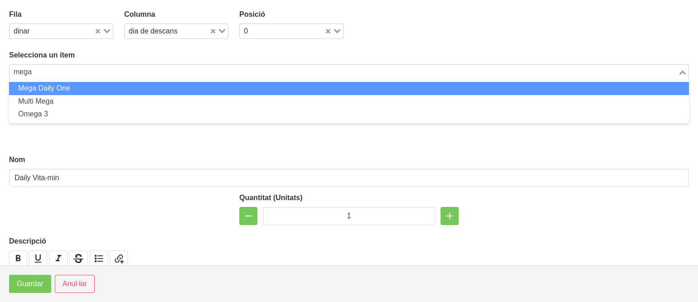
click at [136, 92] on li "Mega Daily One" at bounding box center [349, 88] width 680 height 13
type input "mega"
type input "Mega Daily One"
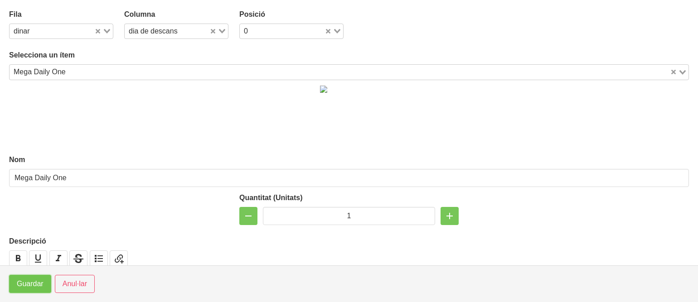
click at [39, 282] on span "Guardar" at bounding box center [30, 284] width 27 height 11
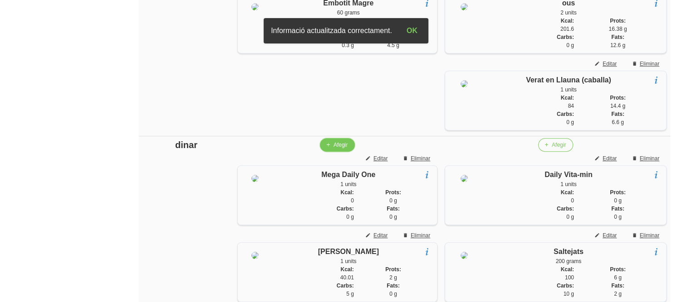
click at [340, 149] on span "Afegir" at bounding box center [340, 145] width 14 height 8
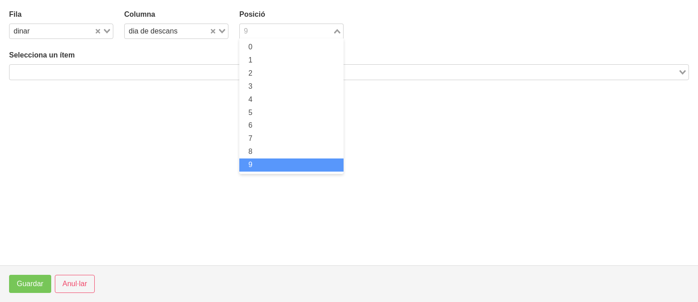
drag, startPoint x: 251, startPoint y: 28, endPoint x: 249, endPoint y: 45, distance: 17.3
click at [249, 39] on div "9 Loading... 0 1 2 3 4 5 6 7 8 9" at bounding box center [291, 31] width 104 height 15
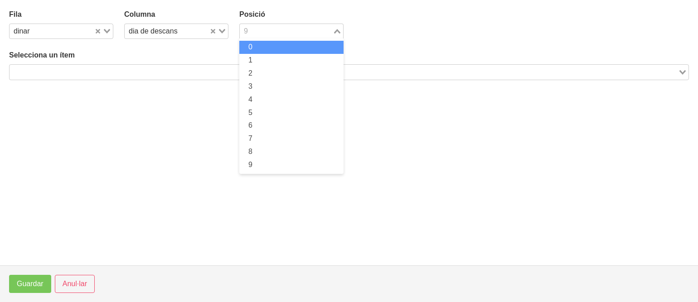
click at [249, 45] on span "0" at bounding box center [251, 47] width 4 height 8
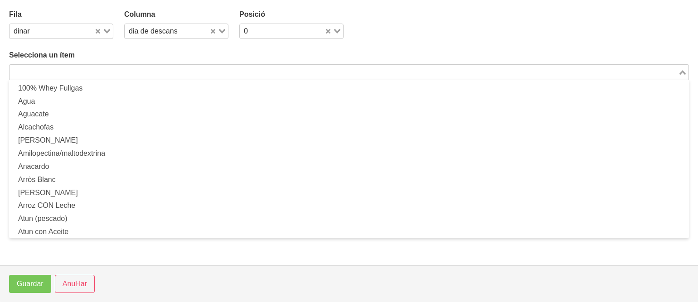
click at [223, 66] on div "Search for option" at bounding box center [344, 71] width 669 height 13
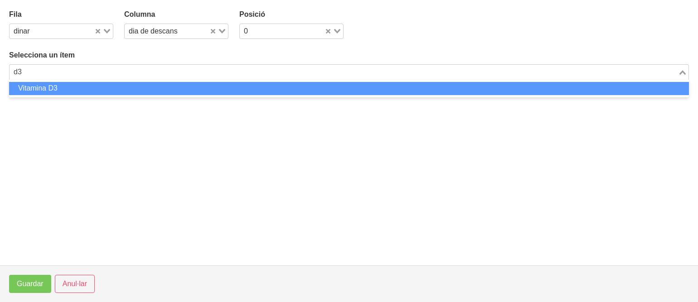
click at [156, 84] on li "Vitamina D3" at bounding box center [349, 88] width 680 height 13
type input "d3"
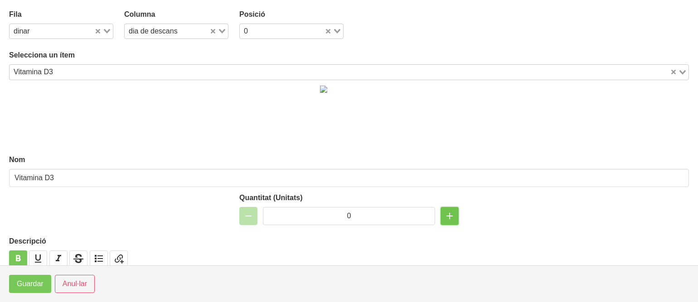
click at [446, 216] on icon "button" at bounding box center [449, 216] width 11 height 16
type input "1"
click at [38, 282] on span "Guardar" at bounding box center [30, 284] width 27 height 11
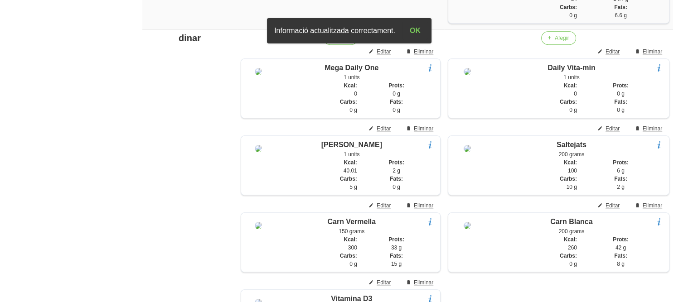
scroll to position [591, 0]
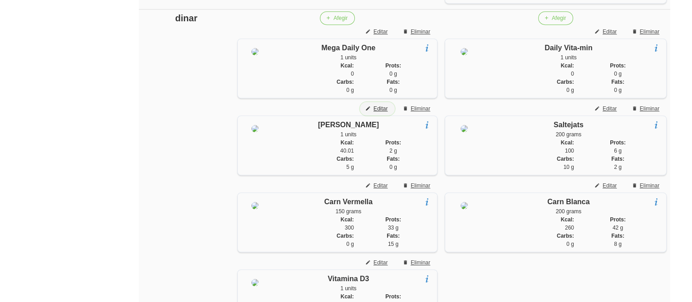
click at [382, 113] on span "Editar" at bounding box center [380, 109] width 14 height 8
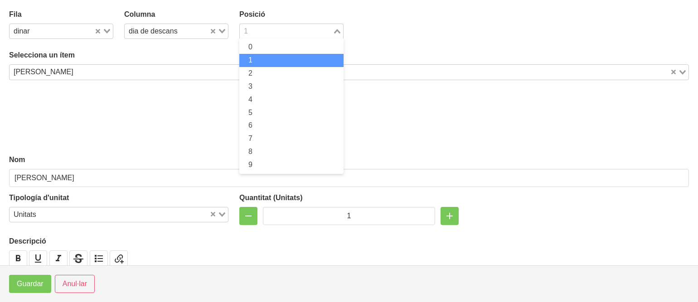
click at [264, 29] on input "Search for option" at bounding box center [286, 31] width 91 height 11
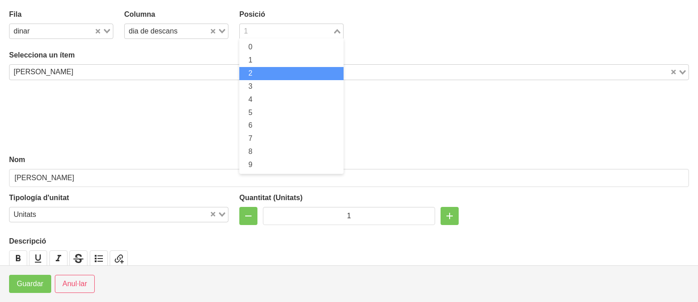
click at [253, 70] on li "2" at bounding box center [291, 73] width 104 height 13
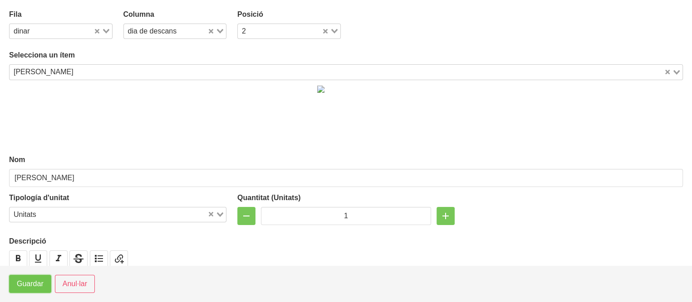
click at [29, 281] on span "Guardar" at bounding box center [30, 284] width 27 height 11
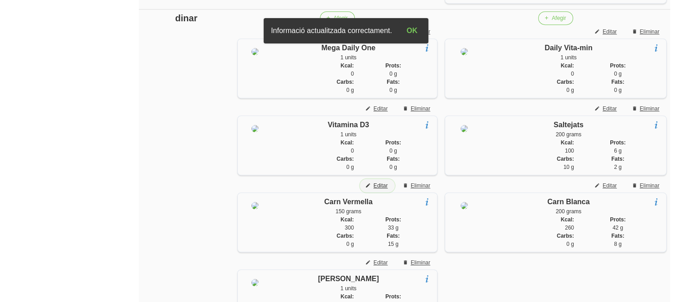
click at [380, 190] on span "Editar" at bounding box center [380, 186] width 14 height 8
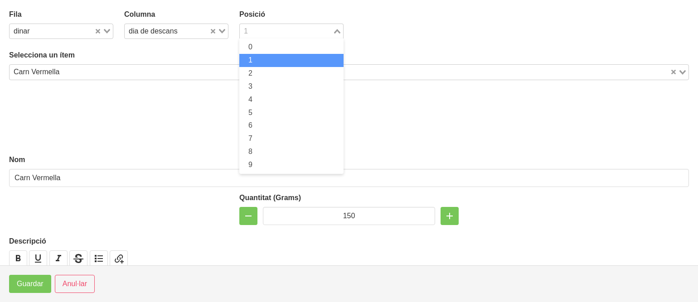
click at [254, 32] on input "Search for option" at bounding box center [286, 31] width 91 height 11
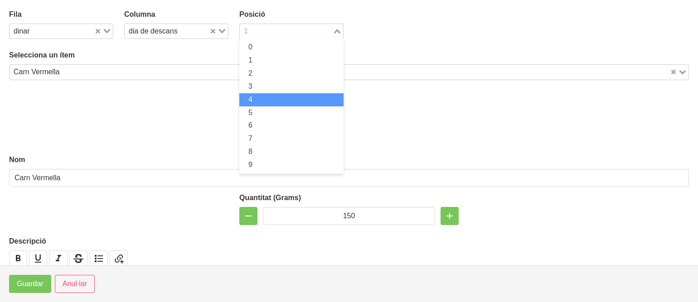
click at [252, 97] on li "4" at bounding box center [291, 99] width 104 height 13
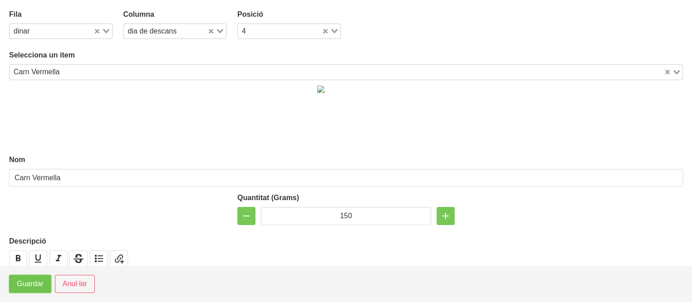
click at [40, 281] on span "Guardar" at bounding box center [30, 284] width 27 height 11
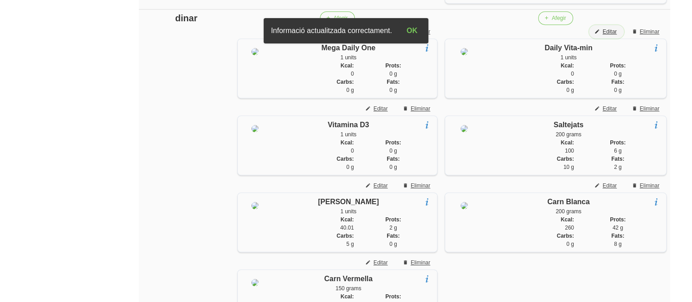
click at [598, 36] on icon "button" at bounding box center [596, 32] width 5 height 8
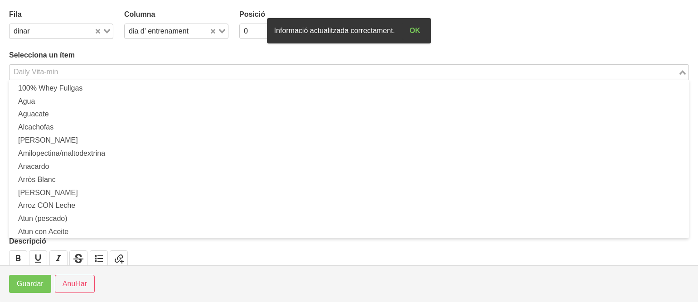
click at [223, 71] on input "Search for option" at bounding box center [343, 72] width 667 height 11
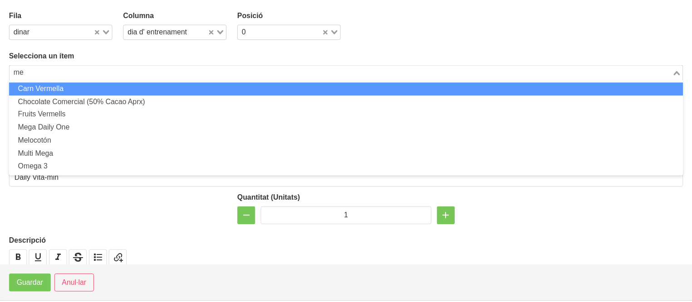
scroll to position [0, 0]
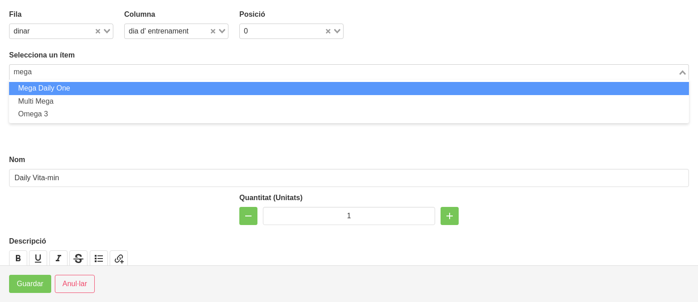
click at [185, 88] on li "Mega Daily One" at bounding box center [349, 88] width 680 height 13
type input "mega"
type input "Mega Daily One"
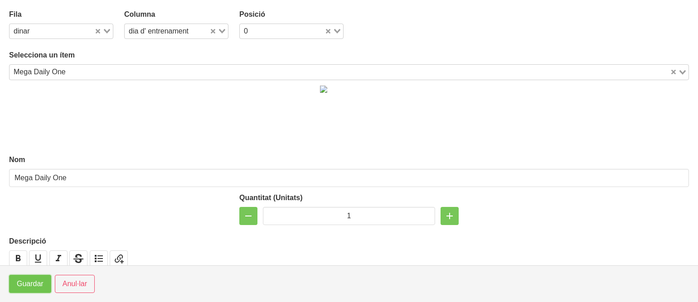
click at [28, 281] on span "Guardar" at bounding box center [30, 284] width 27 height 11
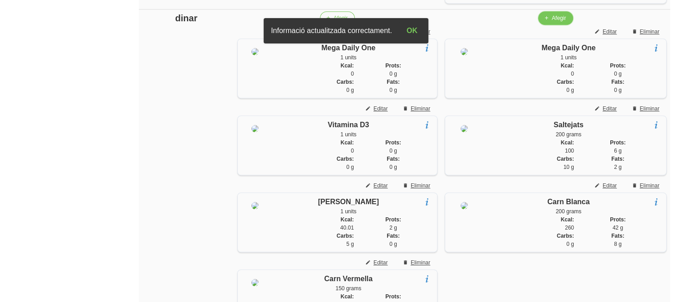
click at [550, 23] on button "Afegir" at bounding box center [555, 18] width 35 height 14
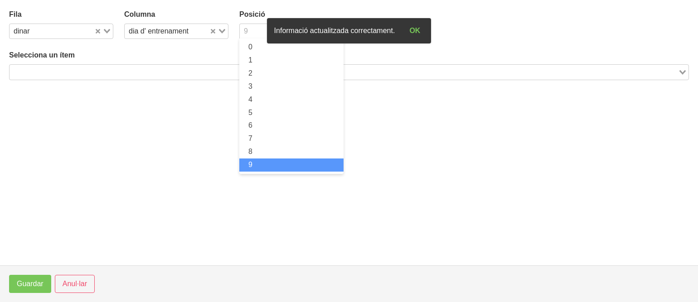
click at [250, 29] on input "Search for option" at bounding box center [286, 31] width 91 height 11
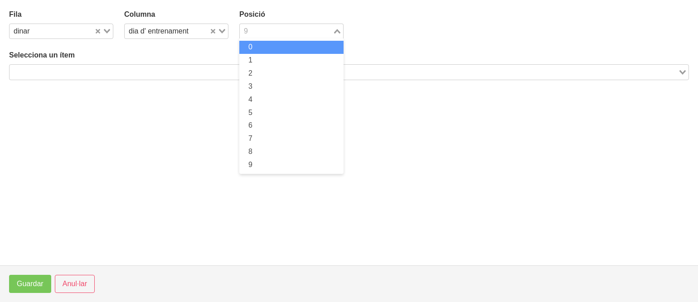
click at [252, 49] on span "0" at bounding box center [251, 47] width 4 height 8
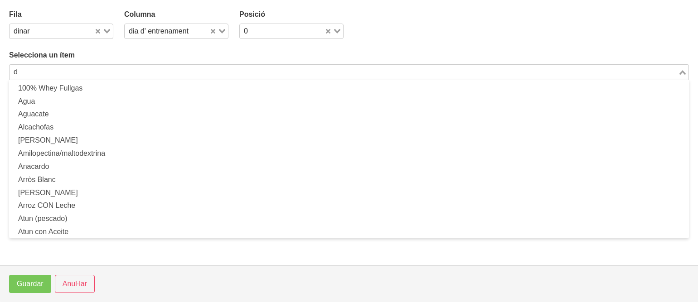
click at [231, 69] on input "d" at bounding box center [343, 72] width 667 height 11
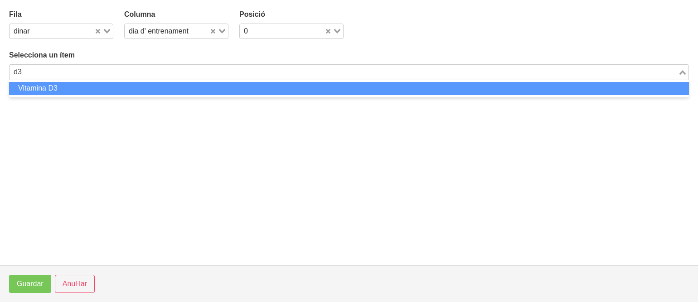
click at [205, 91] on li "Vitamina D3" at bounding box center [349, 88] width 680 height 13
type input "d3"
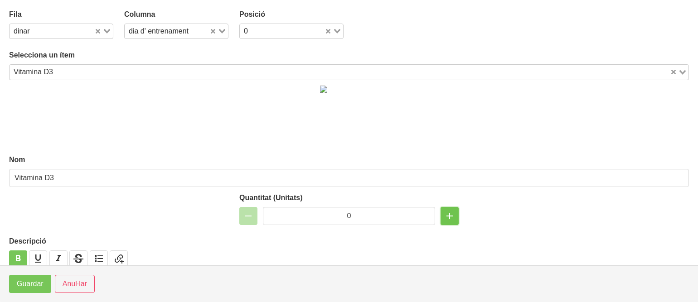
click at [444, 214] on icon "button" at bounding box center [449, 216] width 11 height 16
type input "1"
click at [27, 281] on span "Guardar" at bounding box center [30, 284] width 27 height 11
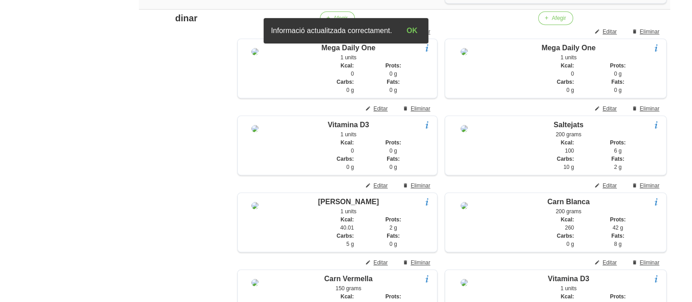
click at [604, 113] on span "Editar" at bounding box center [609, 109] width 14 height 8
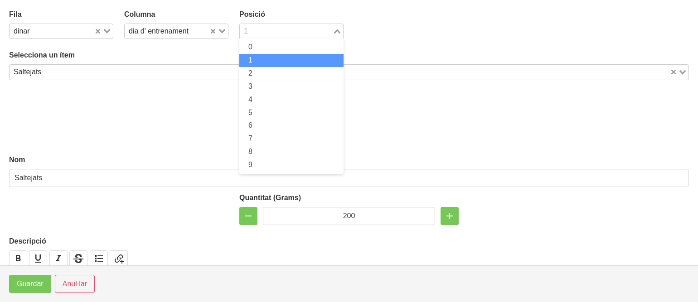
click at [253, 37] on div "1 Loading..." at bounding box center [291, 31] width 104 height 15
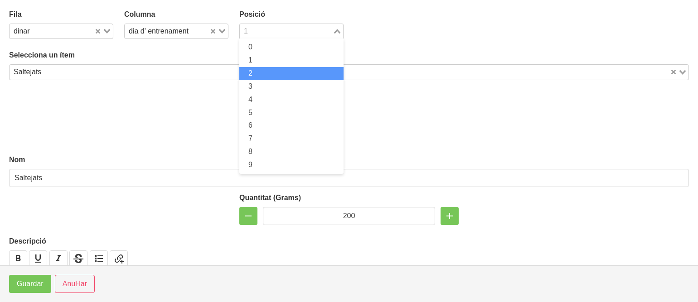
click at [250, 70] on span "2" at bounding box center [251, 73] width 4 height 8
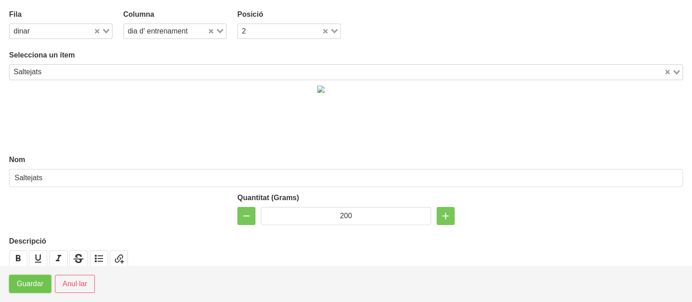
click at [34, 283] on span "Guardar" at bounding box center [30, 284] width 27 height 11
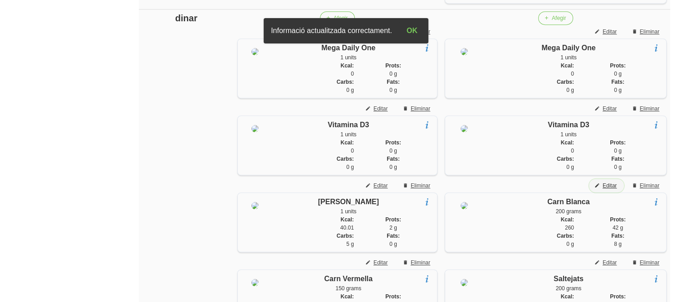
click at [605, 190] on span "Editar" at bounding box center [609, 186] width 14 height 8
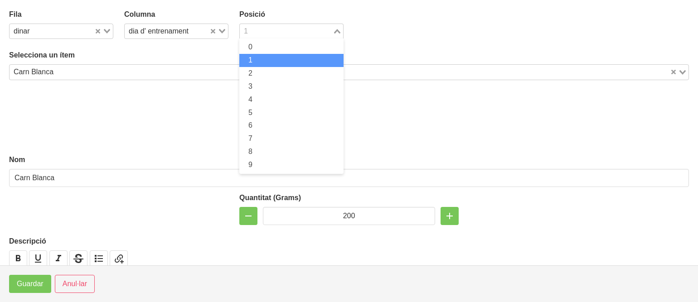
click at [268, 29] on input "Search for option" at bounding box center [286, 31] width 91 height 11
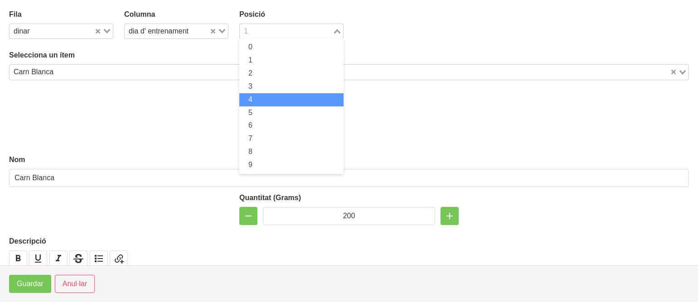
click at [250, 101] on li "4" at bounding box center [291, 99] width 104 height 13
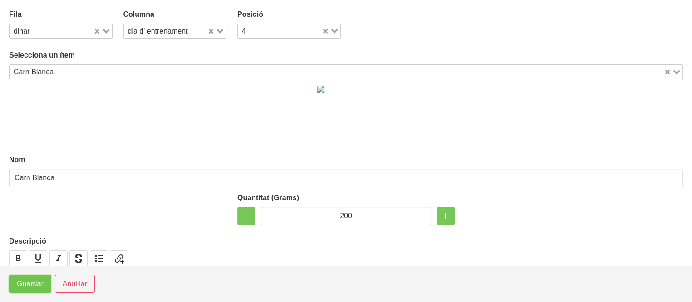
click at [30, 279] on span "Guardar" at bounding box center [30, 284] width 27 height 11
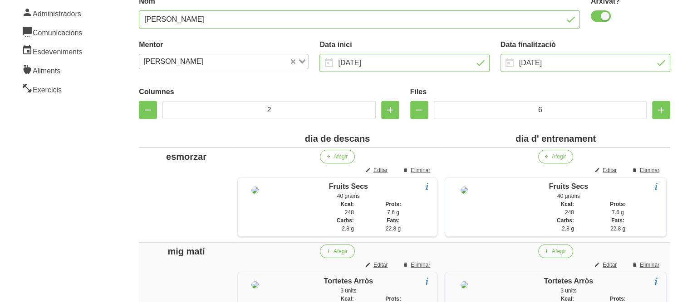
scroll to position [101, 0]
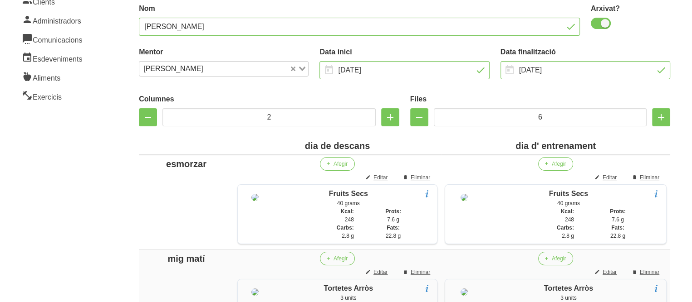
click at [602, 147] on div "dia d' entrenament" at bounding box center [555, 146] width 222 height 14
click at [391, 150] on div "dia de descans" at bounding box center [337, 146] width 200 height 14
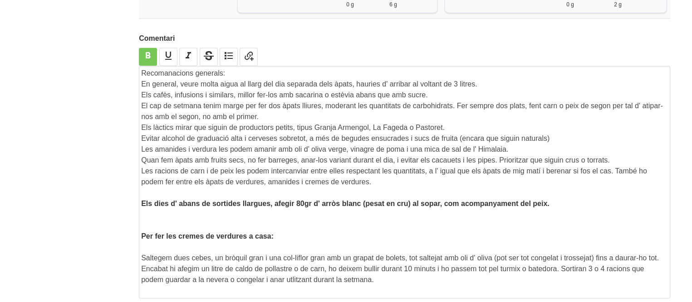
scroll to position [1522, 0]
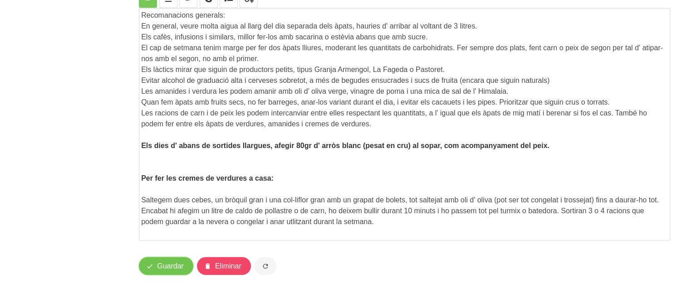
click at [172, 270] on span "Guardar" at bounding box center [170, 266] width 27 height 11
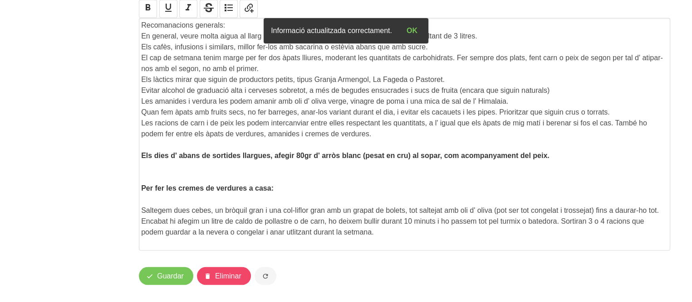
click at [278, 205] on p at bounding box center [404, 199] width 526 height 11
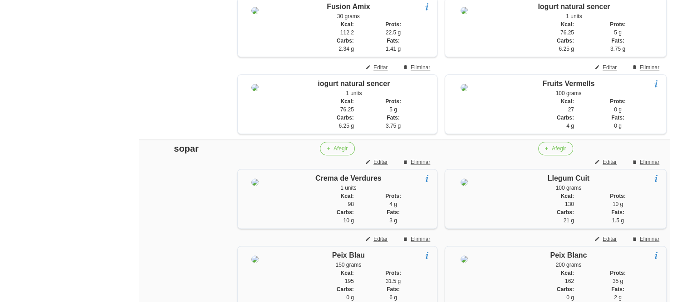
scroll to position [1141, 0]
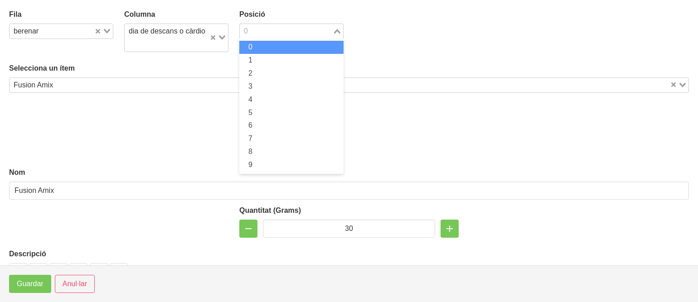
click at [280, 35] on input "Search for option" at bounding box center [286, 31] width 91 height 11
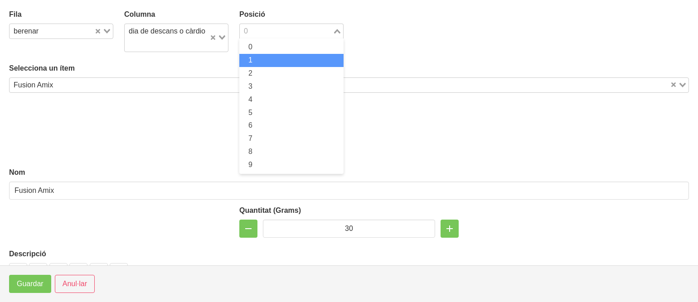
click at [276, 56] on li "1" at bounding box center [291, 60] width 104 height 13
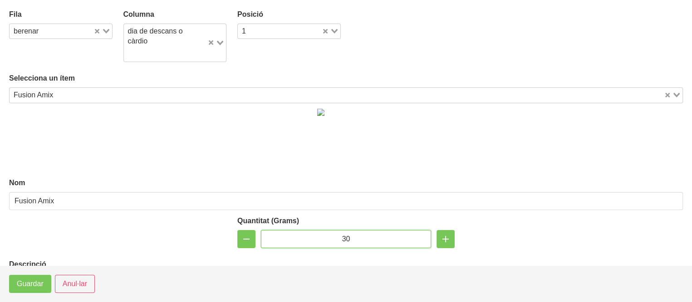
click at [341, 241] on input "30" at bounding box center [346, 239] width 170 height 18
type input "20"
click at [32, 281] on span "Guardar" at bounding box center [30, 284] width 27 height 11
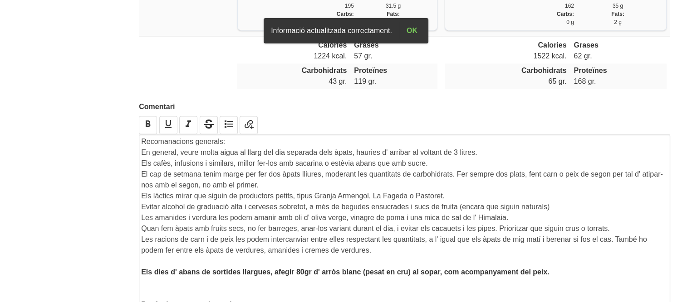
scroll to position [1573, 0]
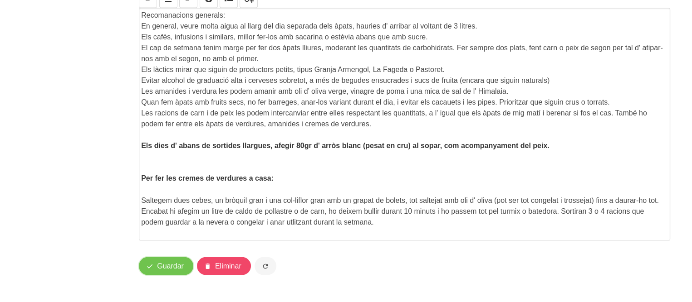
click at [158, 264] on span "Guardar" at bounding box center [170, 266] width 27 height 11
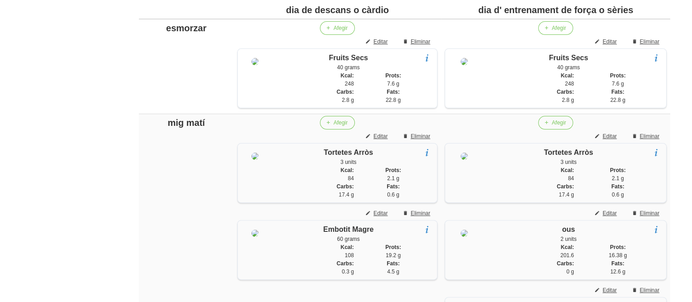
scroll to position [231, 0]
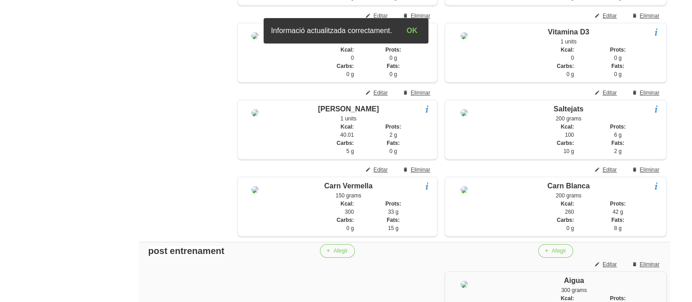
scroll to position [684, 0]
click at [112, 188] on div "Editar dieta false 80833a8a-b597-44a5-9ba0-af1db63b525d [GEOGRAPHIC_DATA][PERSO…" at bounding box center [404, 245] width 585 height 1810
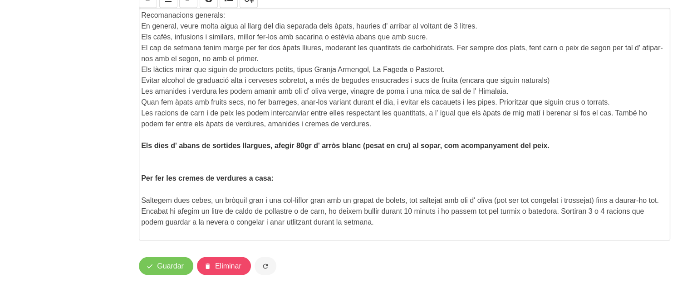
scroll to position [1555, 0]
click at [172, 272] on span "Guardar" at bounding box center [170, 266] width 27 height 11
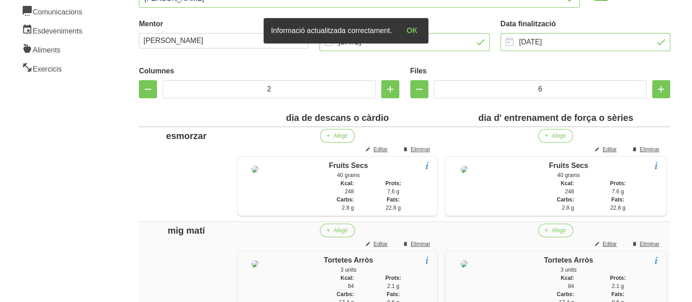
scroll to position [0, 0]
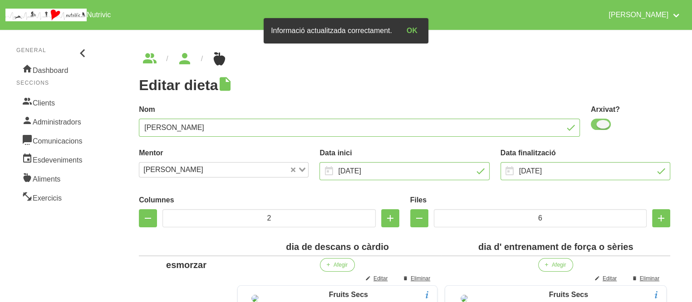
click at [600, 125] on span at bounding box center [600, 124] width 20 height 11
click at [596, 125] on input "checkbox" at bounding box center [593, 125] width 6 height 6
checkbox input "false"
click at [516, 100] on div "Nom [PERSON_NAME]" at bounding box center [359, 121] width 452 height 44
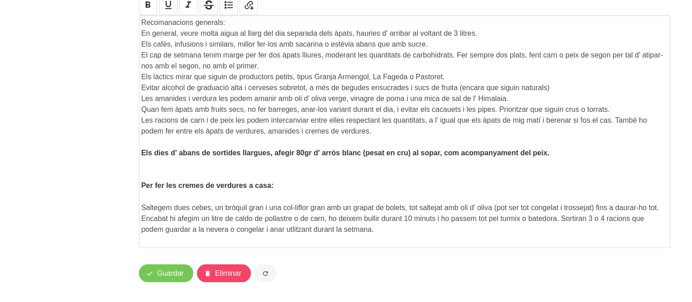
scroll to position [1573, 0]
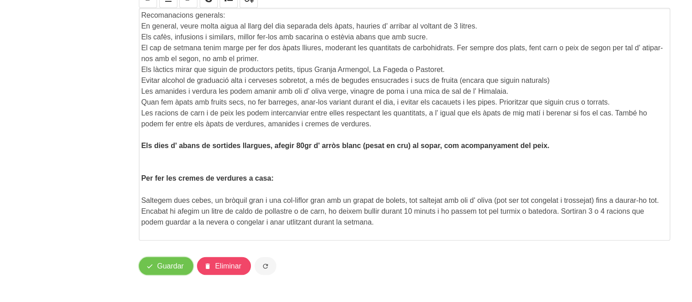
click at [164, 257] on button "Guardar" at bounding box center [166, 266] width 54 height 18
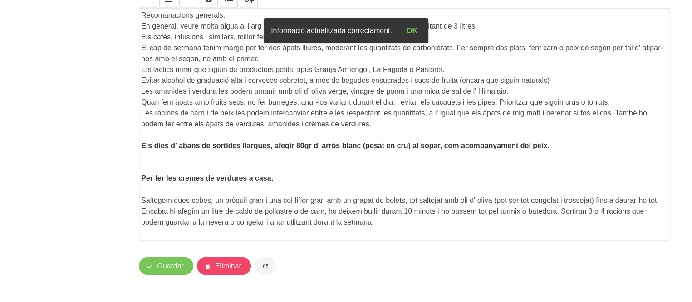
click at [137, 219] on div "Comentari Recomanacions generals: En general, veure molta aigua al llarg del di…" at bounding box center [404, 108] width 542 height 277
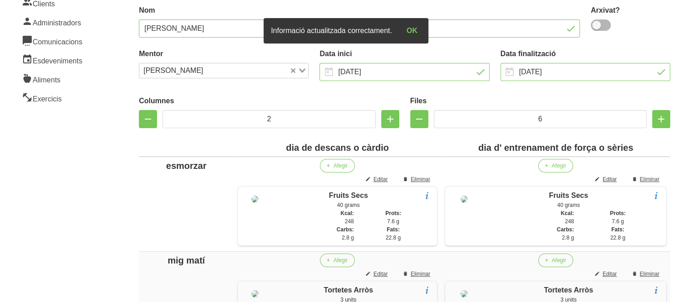
scroll to position [0, 0]
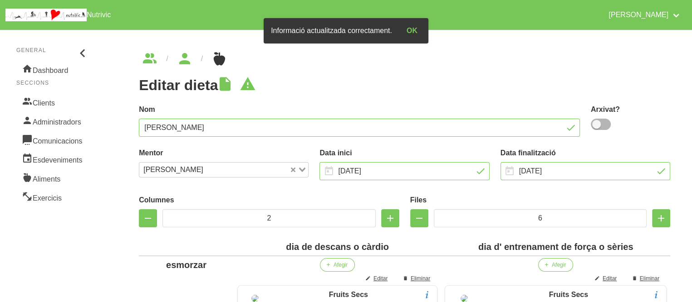
click at [330, 105] on label "Nom" at bounding box center [359, 109] width 441 height 11
click at [189, 57] on icon "breadcrumbs" at bounding box center [184, 59] width 16 height 24
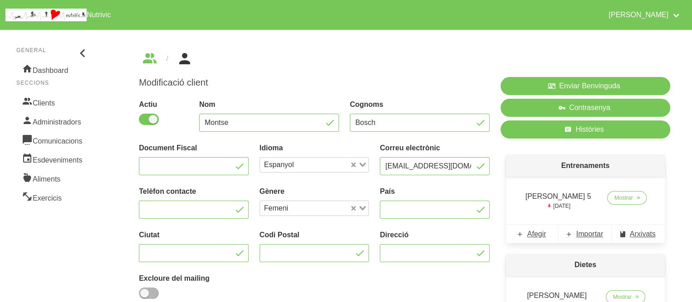
click at [290, 54] on ul "breadcrumbs" at bounding box center [404, 59] width 531 height 15
